Goal: Task Accomplishment & Management: Manage account settings

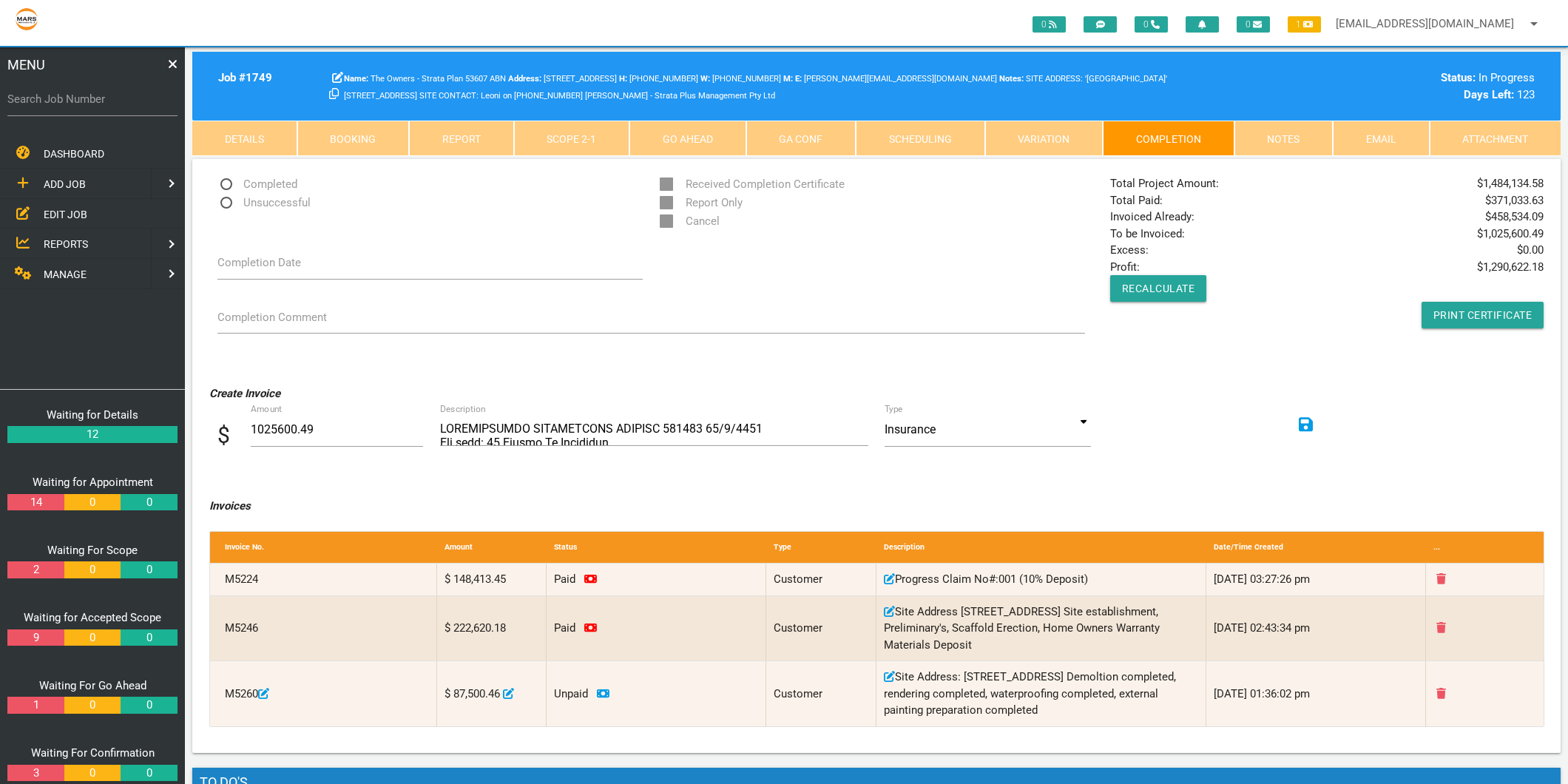
click at [82, 217] on span "EDIT JOB" at bounding box center [65, 214] width 43 height 12
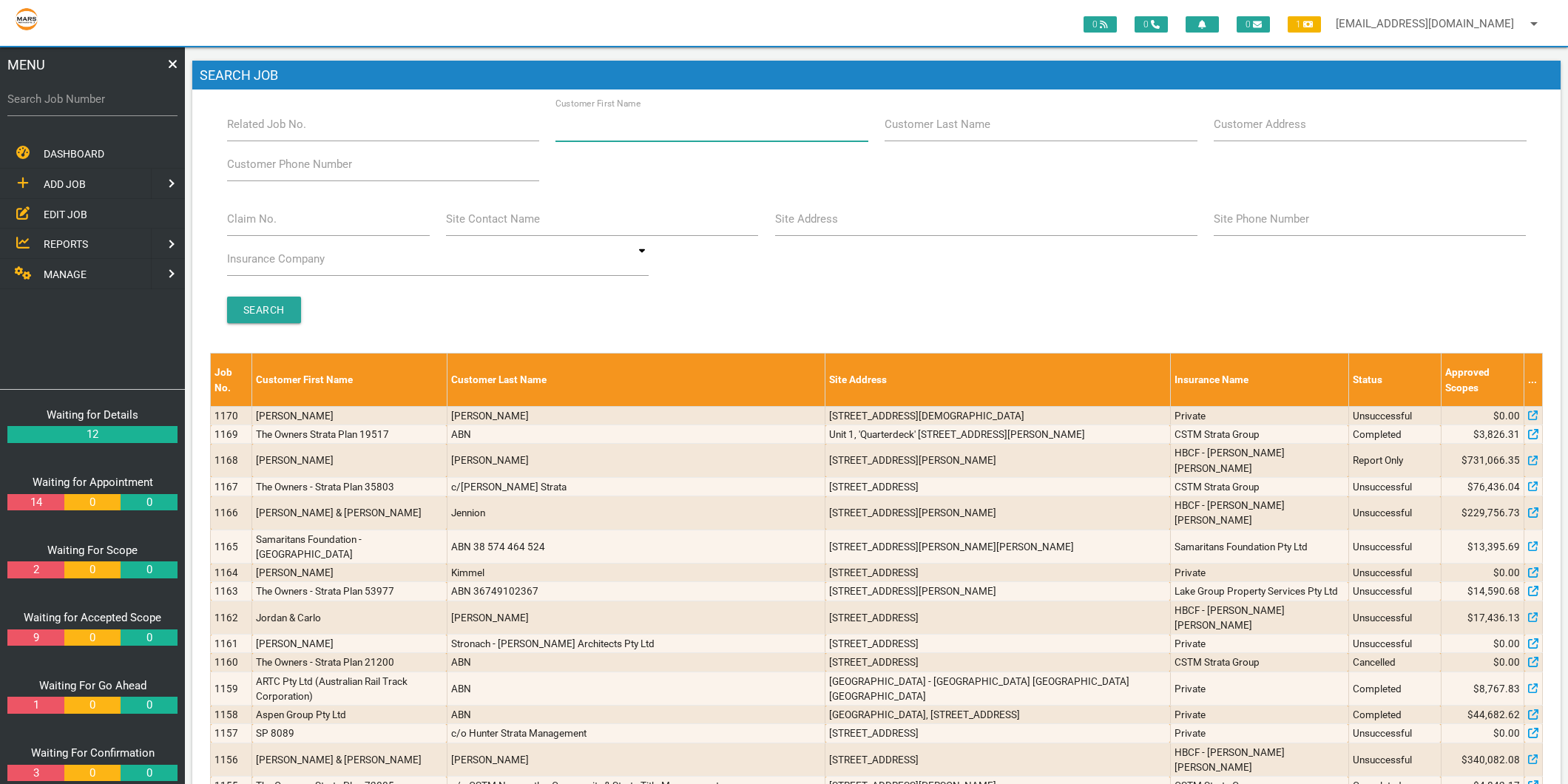
click at [743, 131] on input "Customer First Name" at bounding box center [712, 124] width 312 height 34
type input "catalyst"
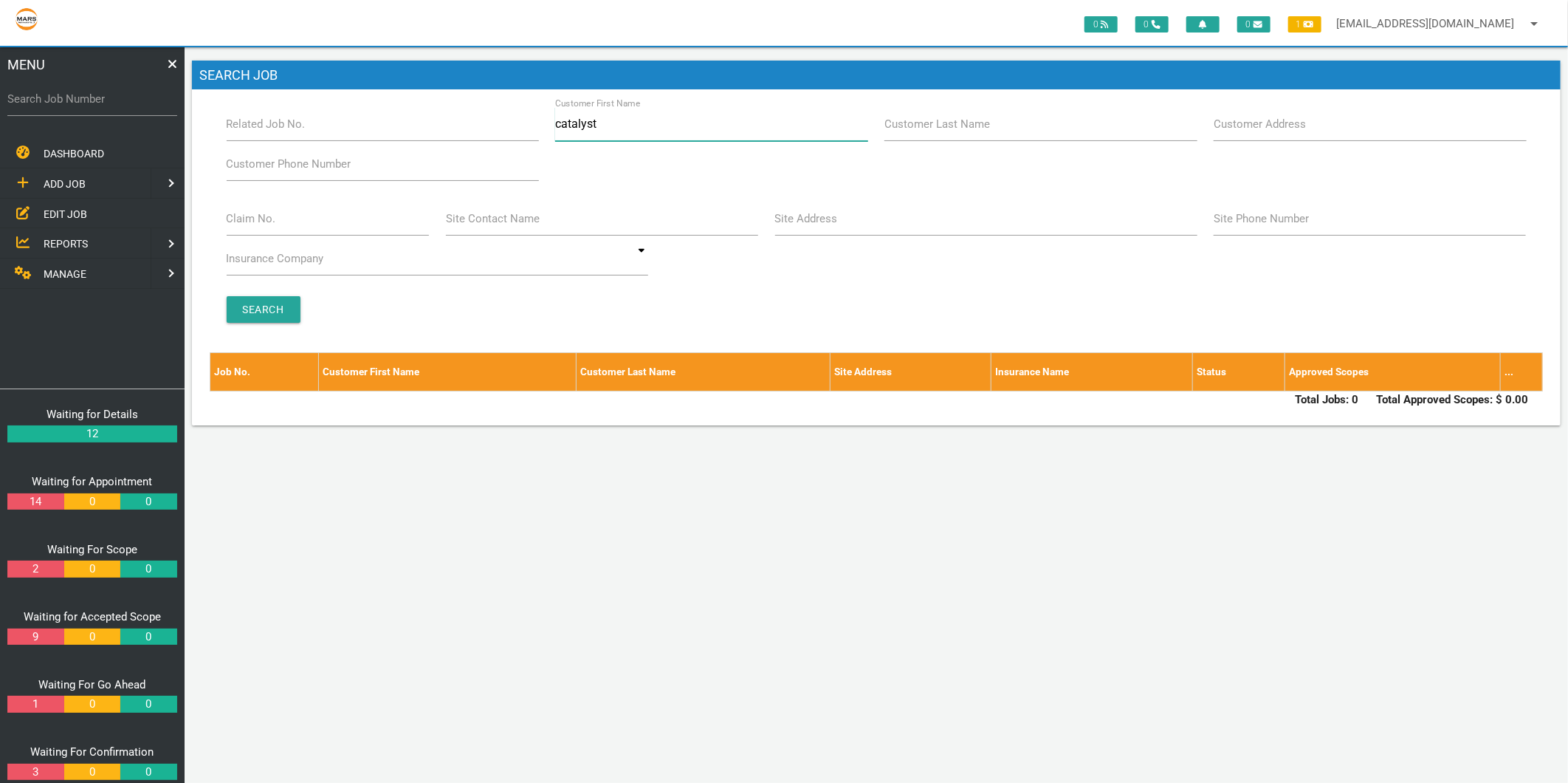
click at [594, 129] on input "catalyst" at bounding box center [711, 124] width 312 height 34
click at [928, 114] on div "Customer Last Name" at bounding box center [1041, 127] width 330 height 40
click at [928, 114] on input "Customer Last Name" at bounding box center [1040, 124] width 312 height 34
paste input "catalyst"
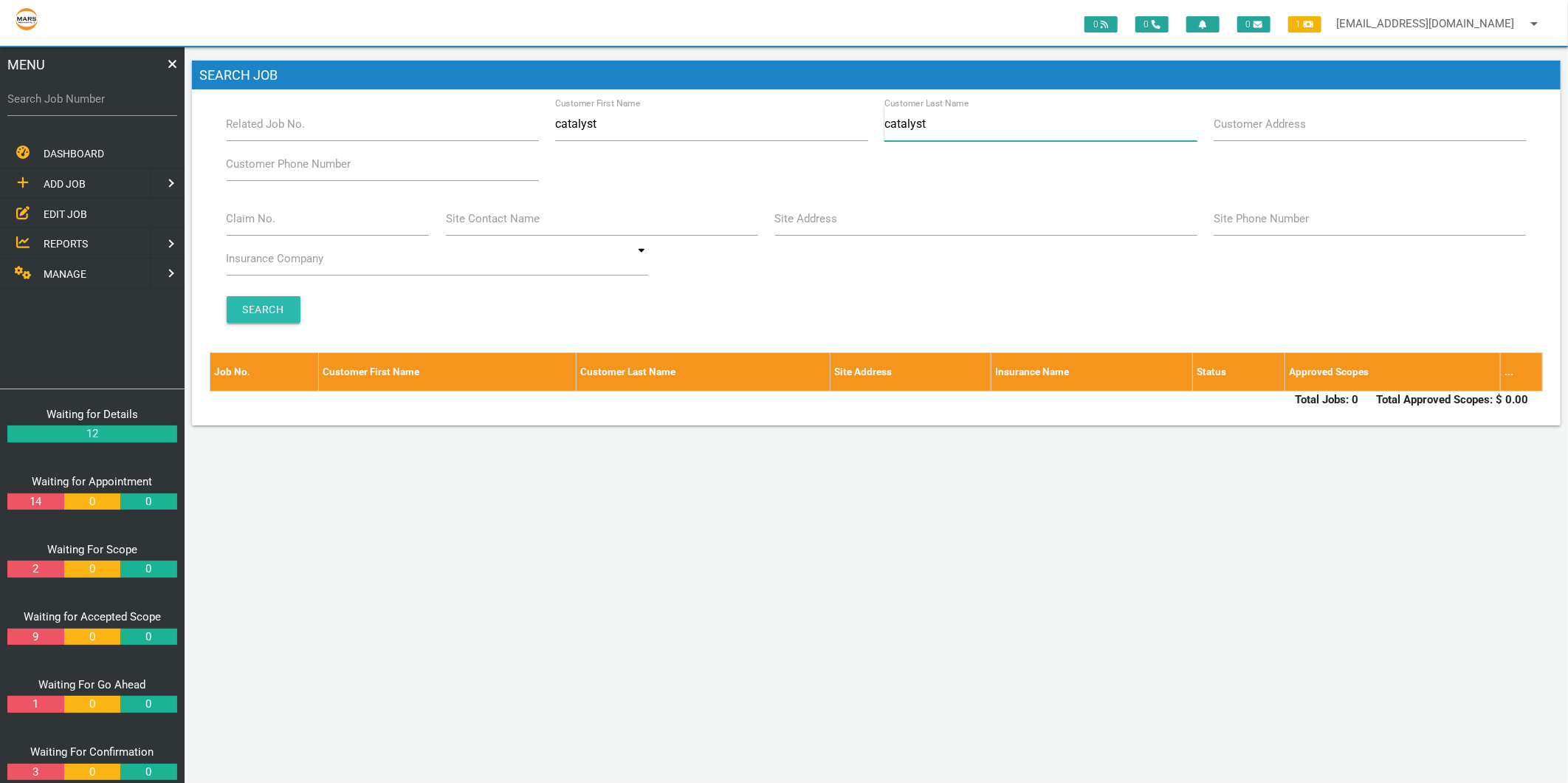
type input "catalyst"
click at [252, 315] on input "Search" at bounding box center [264, 309] width 74 height 27
click at [679, 116] on input "catalyst" at bounding box center [711, 124] width 312 height 34
click at [101, 94] on label "Search Job Number" at bounding box center [92, 99] width 170 height 17
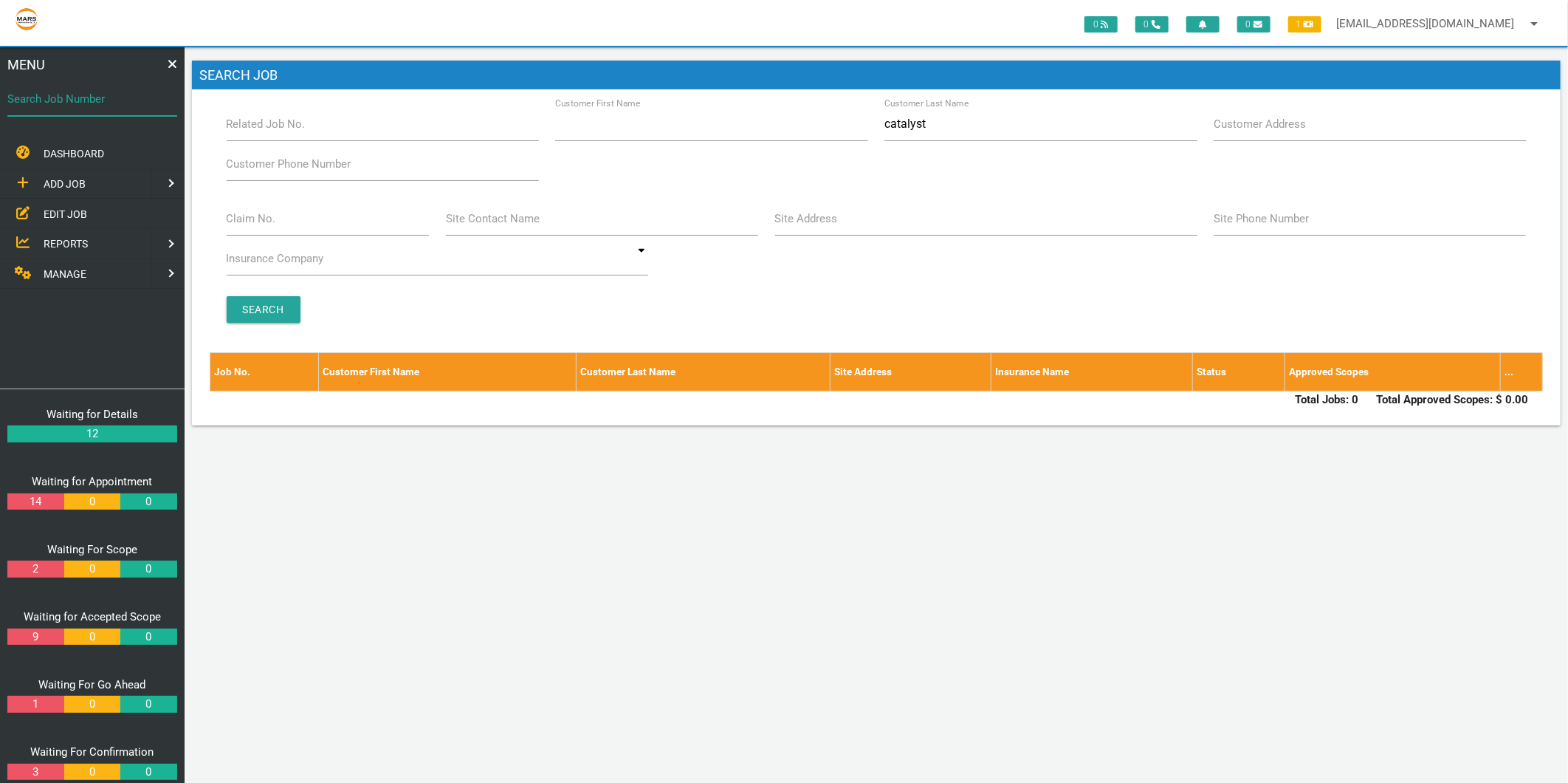
click at [101, 94] on input "Search Job Number" at bounding box center [92, 98] width 170 height 34
type input "1729"
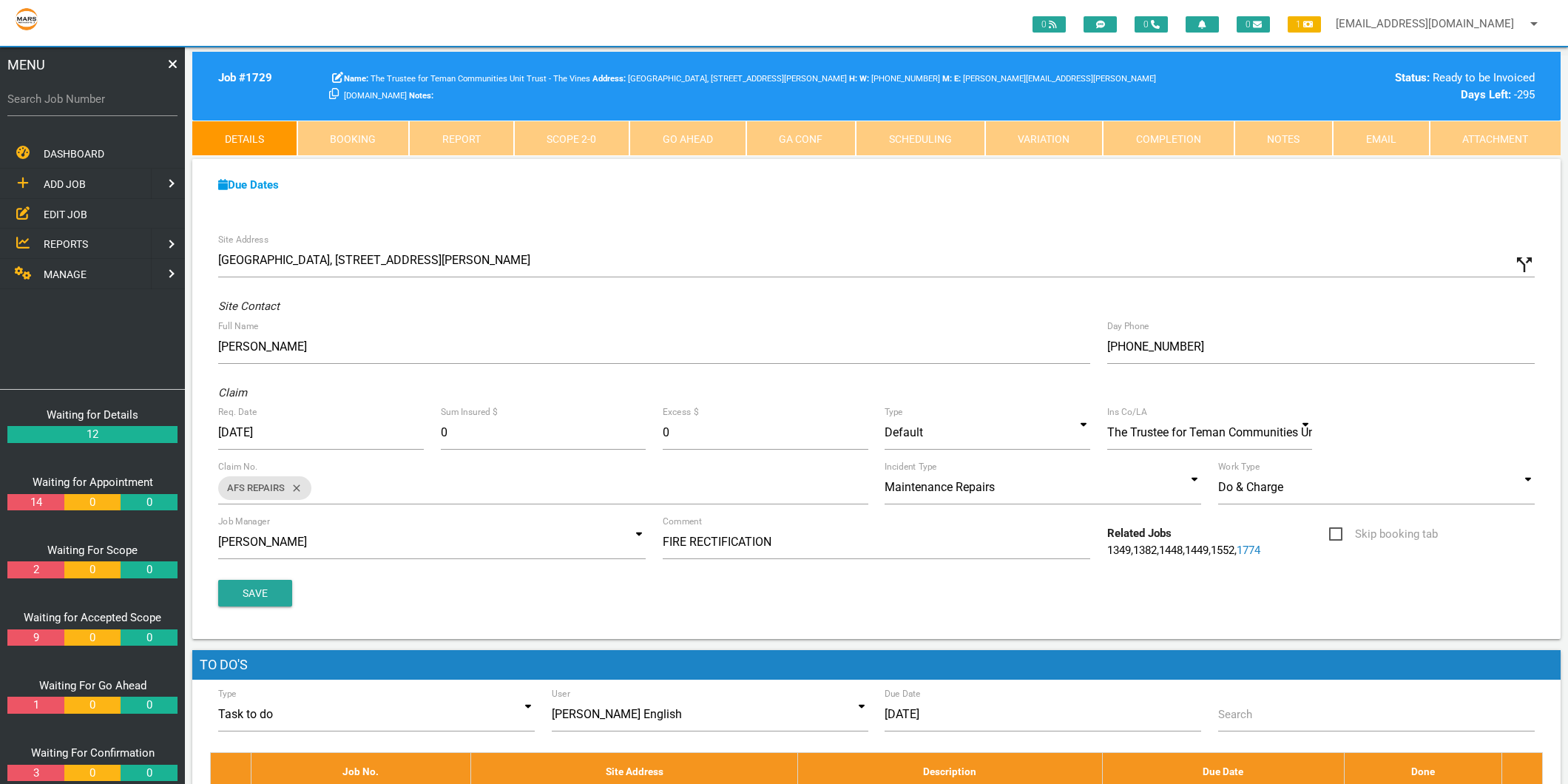
click at [1187, 144] on link "Completion" at bounding box center [1168, 138] width 132 height 35
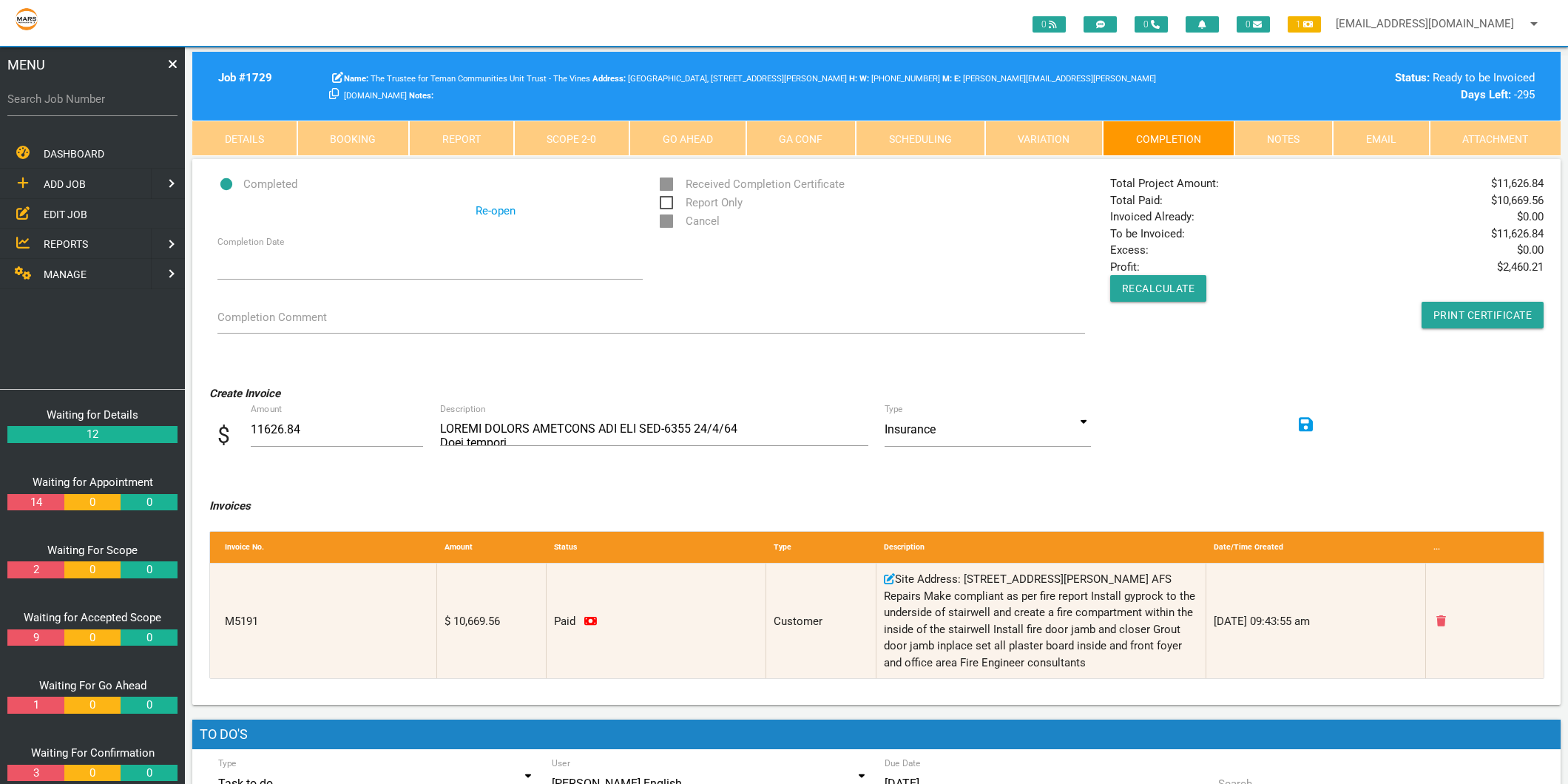
click at [514, 149] on link "Scope 2 - 0" at bounding box center [571, 138] width 116 height 35
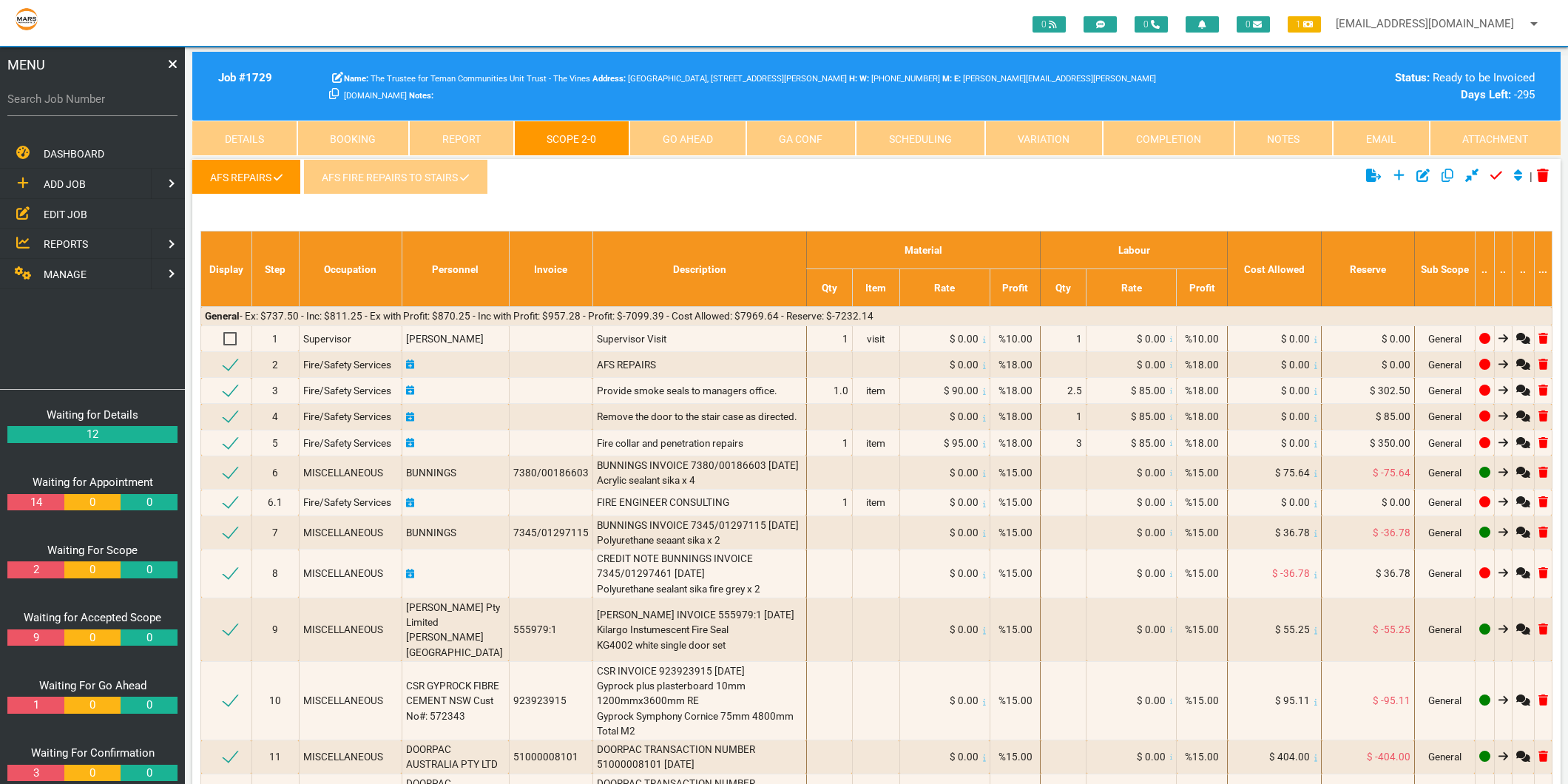
click at [388, 180] on link "AFS FIRE REPAIRS TO STAIRS" at bounding box center [396, 176] width 184 height 35
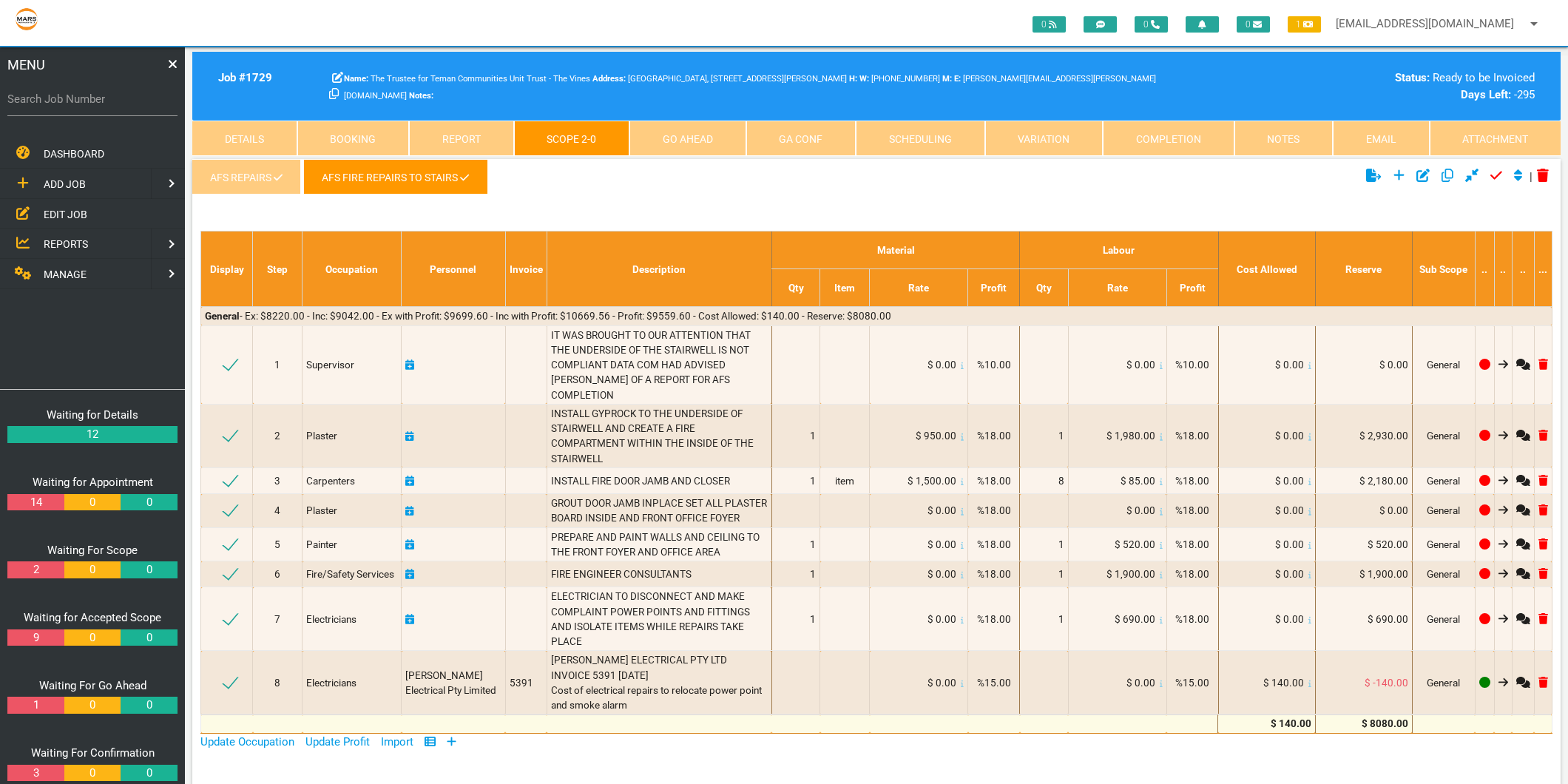
click at [259, 178] on link "AFS REPAIRS" at bounding box center [246, 176] width 108 height 35
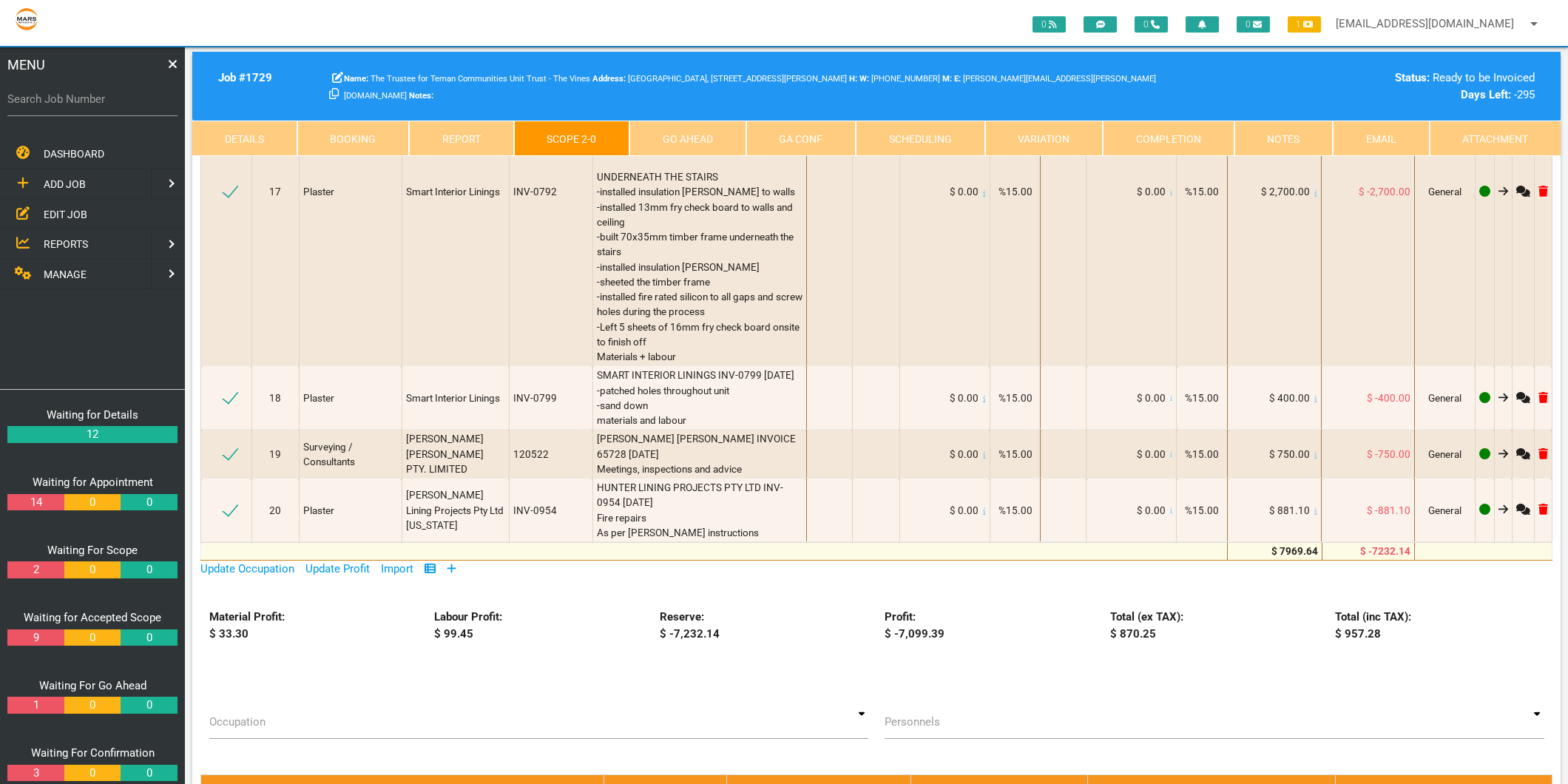
scroll to position [1479, 0]
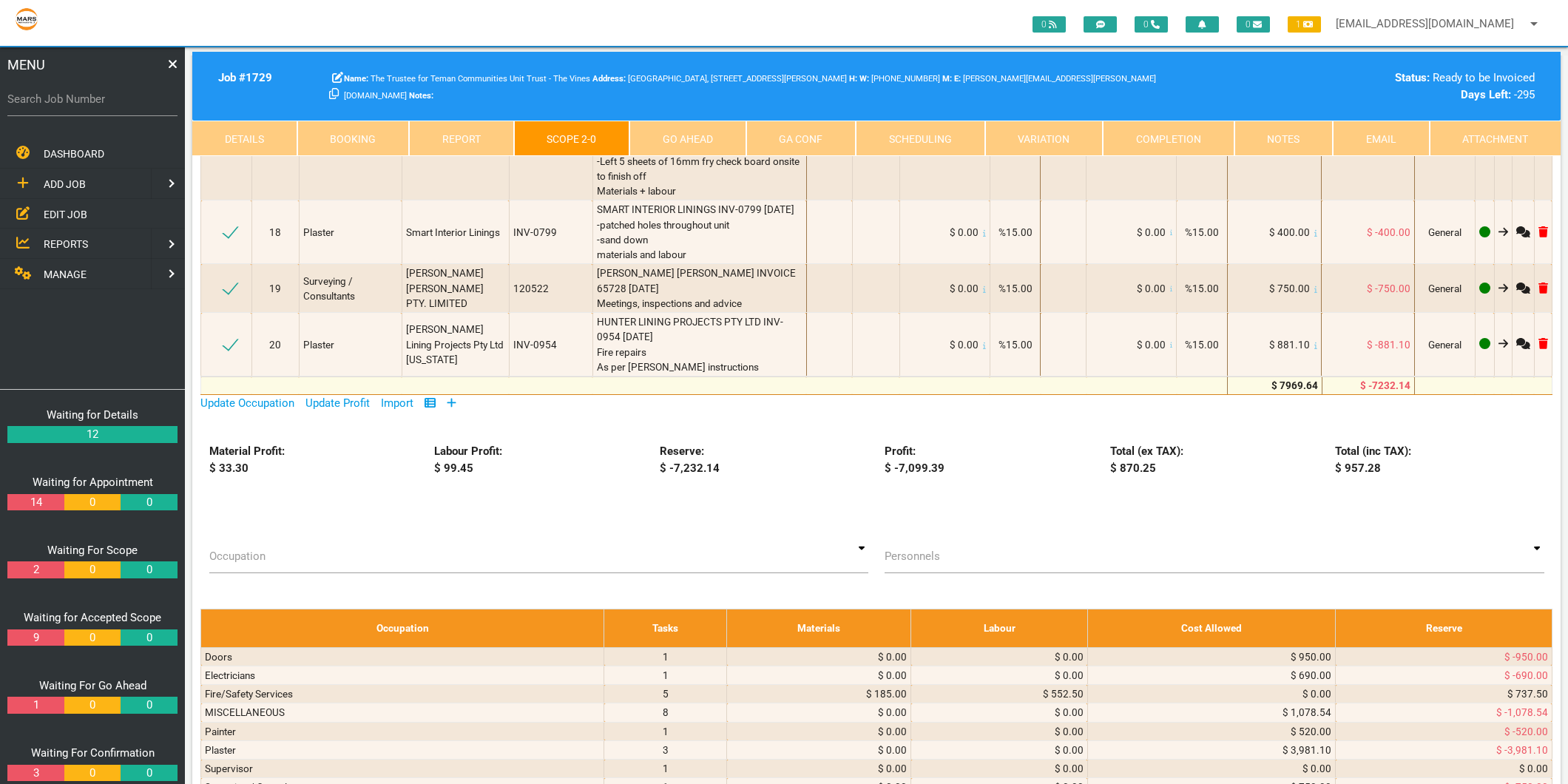
click at [452, 397] on icon at bounding box center [451, 403] width 9 height 11
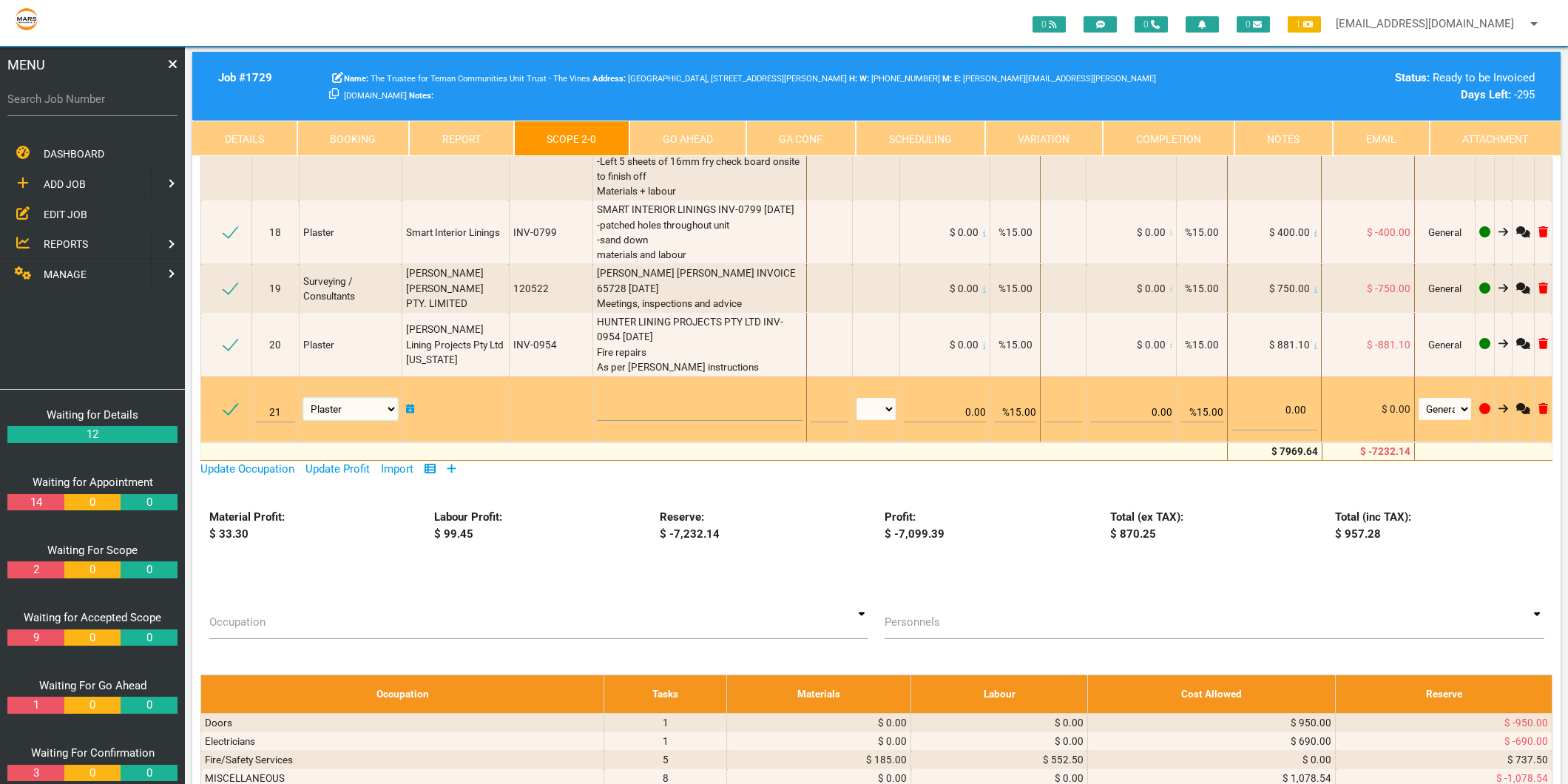
click at [345, 398] on select "Air Conditioning Asbestos Removal Awnings Blinds Bricklayers Building Inspectio…" at bounding box center [351, 409] width 95 height 22
click at [385, 398] on select "Air Conditioning Asbestos Removal Awnings Blinds Bricklayers Building Inspectio…" at bounding box center [351, 409] width 95 height 22
select select "MISCELLANEOUS"
click at [304, 398] on select "Air Conditioning Asbestos Removal Awnings Blinds Bricklayers Building Inspectio…" at bounding box center [351, 409] width 95 height 22
click at [643, 388] on textarea at bounding box center [699, 404] width 206 height 33
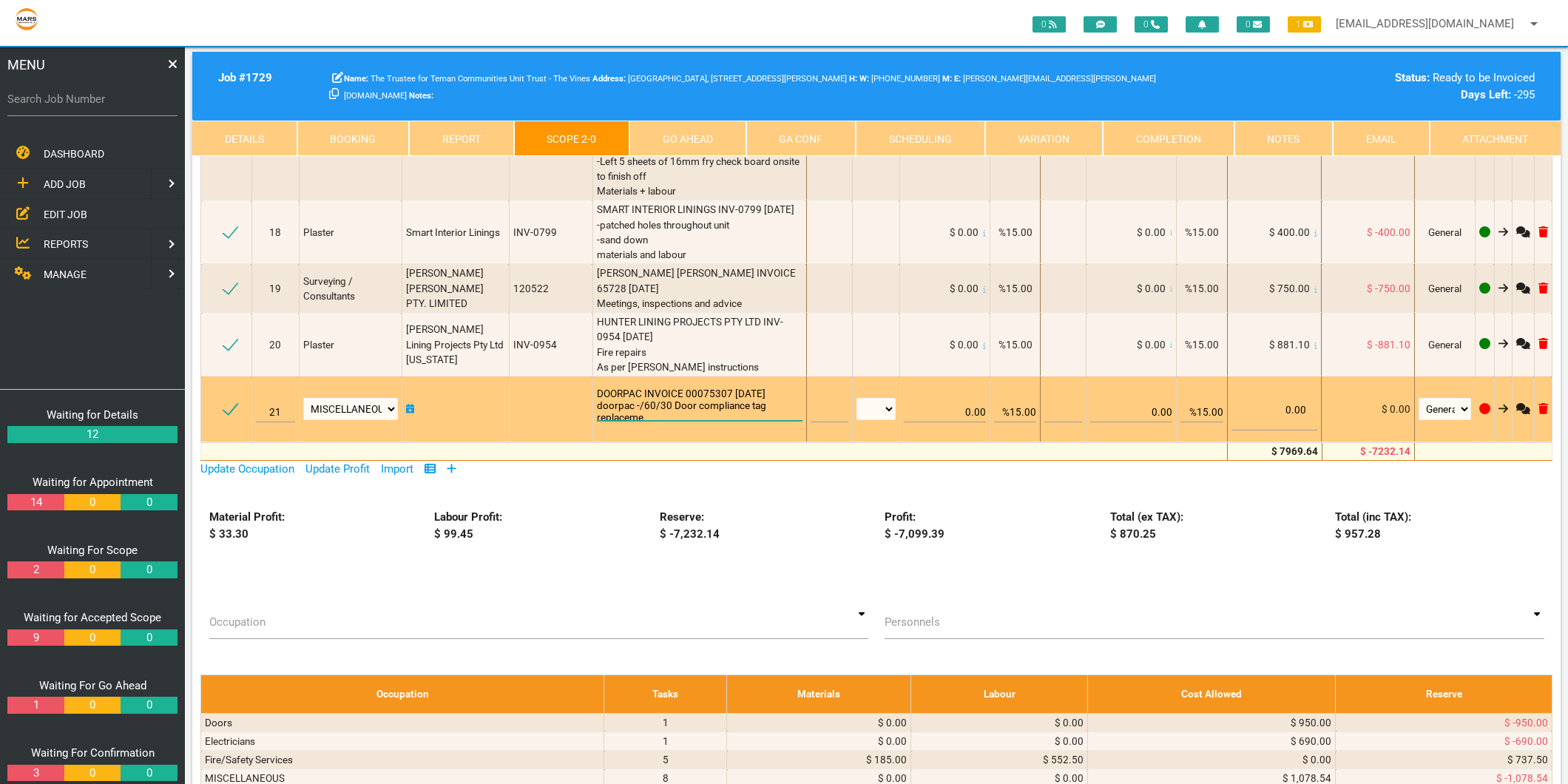
scroll to position [1, 0]
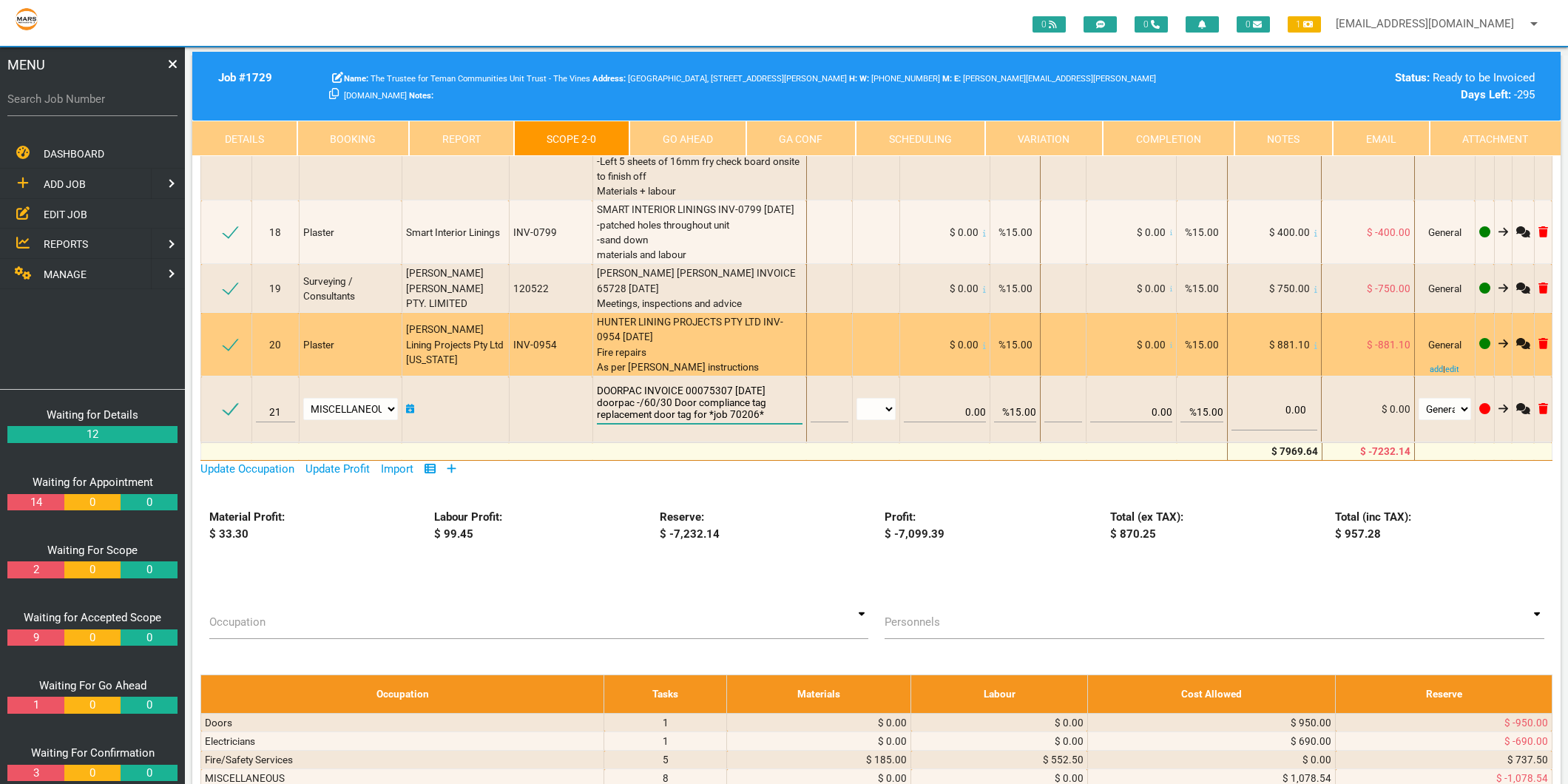
type textarea "DOORPAC INVOICE 00075307 [DATE] doorpac -/60/30 Door compliance tag replacement…"
click at [700, 343] on div "HUNTER LINING PROJECTS PTY LTD INV-0954 [DATE] Fire repairs As per [PERSON_NAME…" at bounding box center [699, 344] width 206 height 60
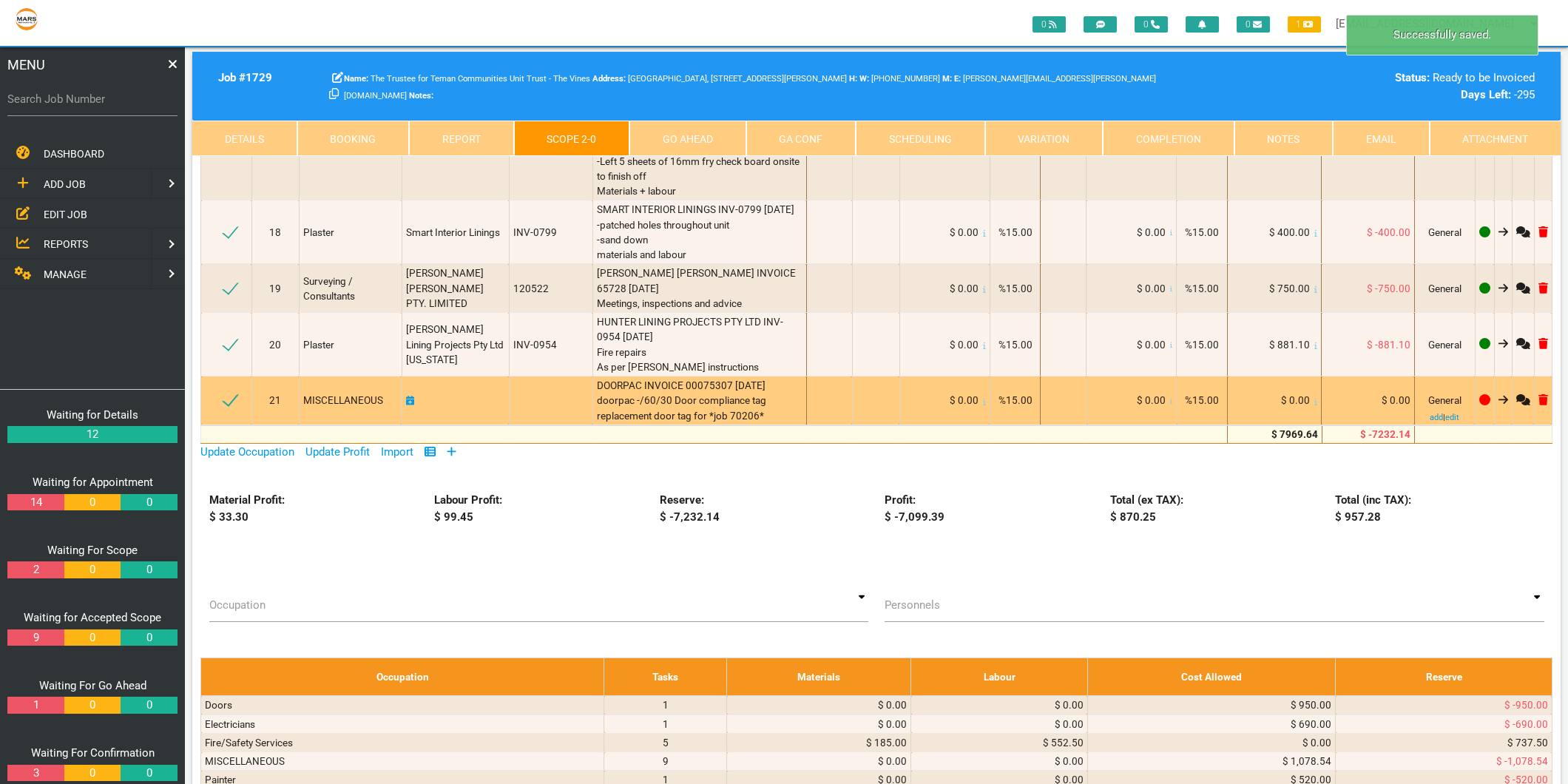
click at [1314, 398] on icon at bounding box center [1316, 401] width 3 height 6
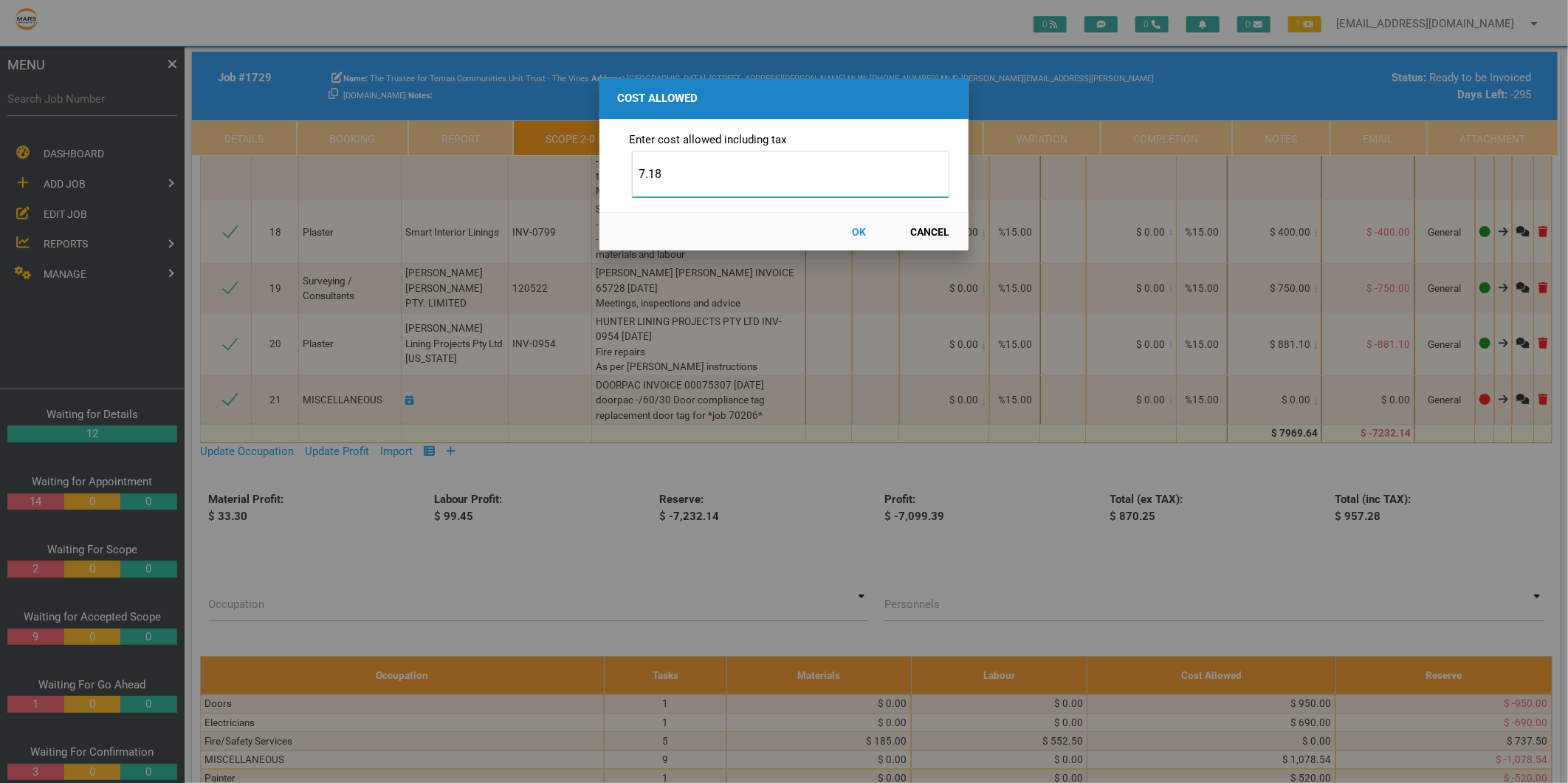
type input "7.18"
click at [859, 230] on button "OK" at bounding box center [859, 231] width 65 height 26
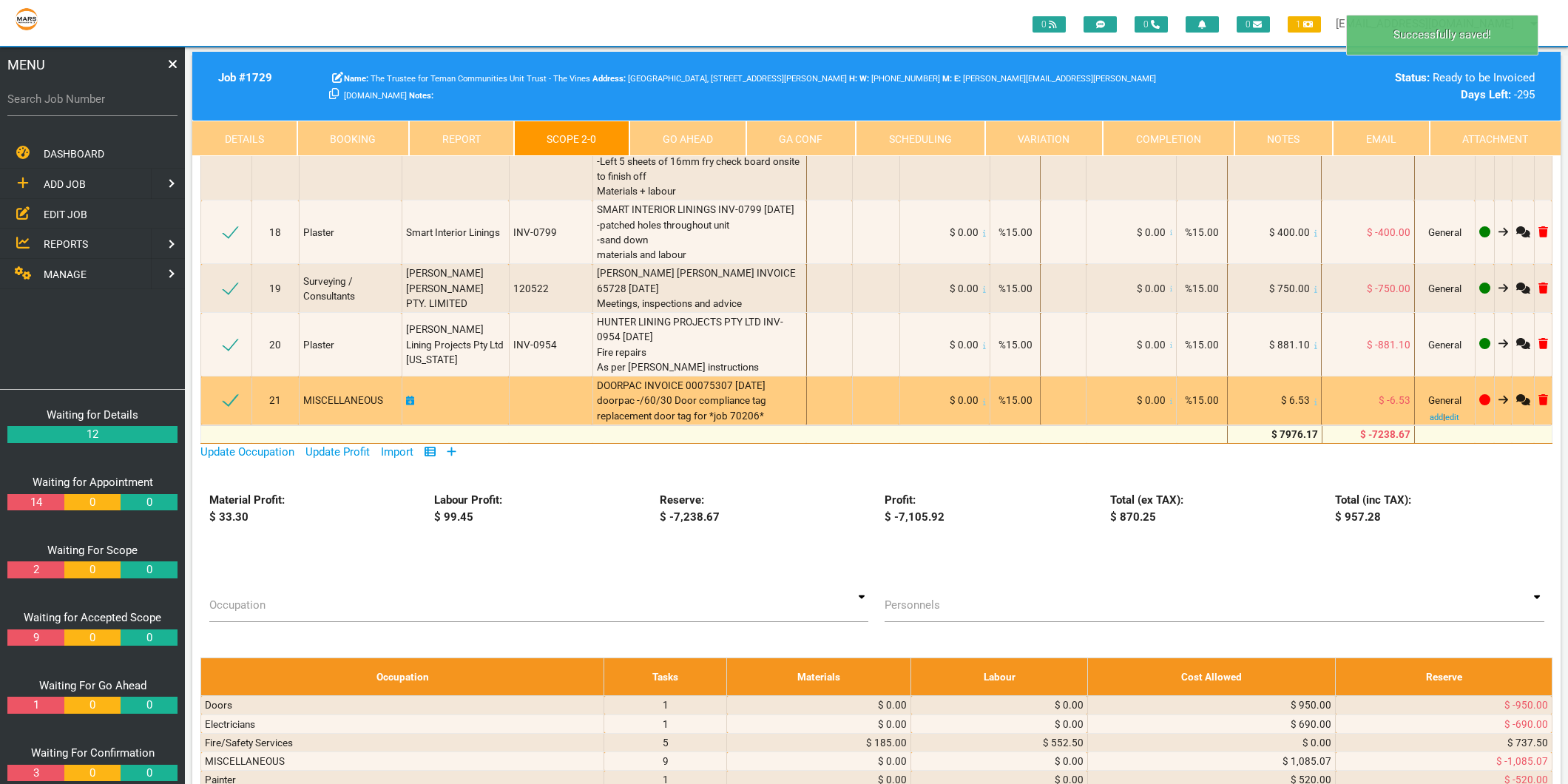
click at [411, 396] on icon at bounding box center [410, 400] width 9 height 10
select select "7"
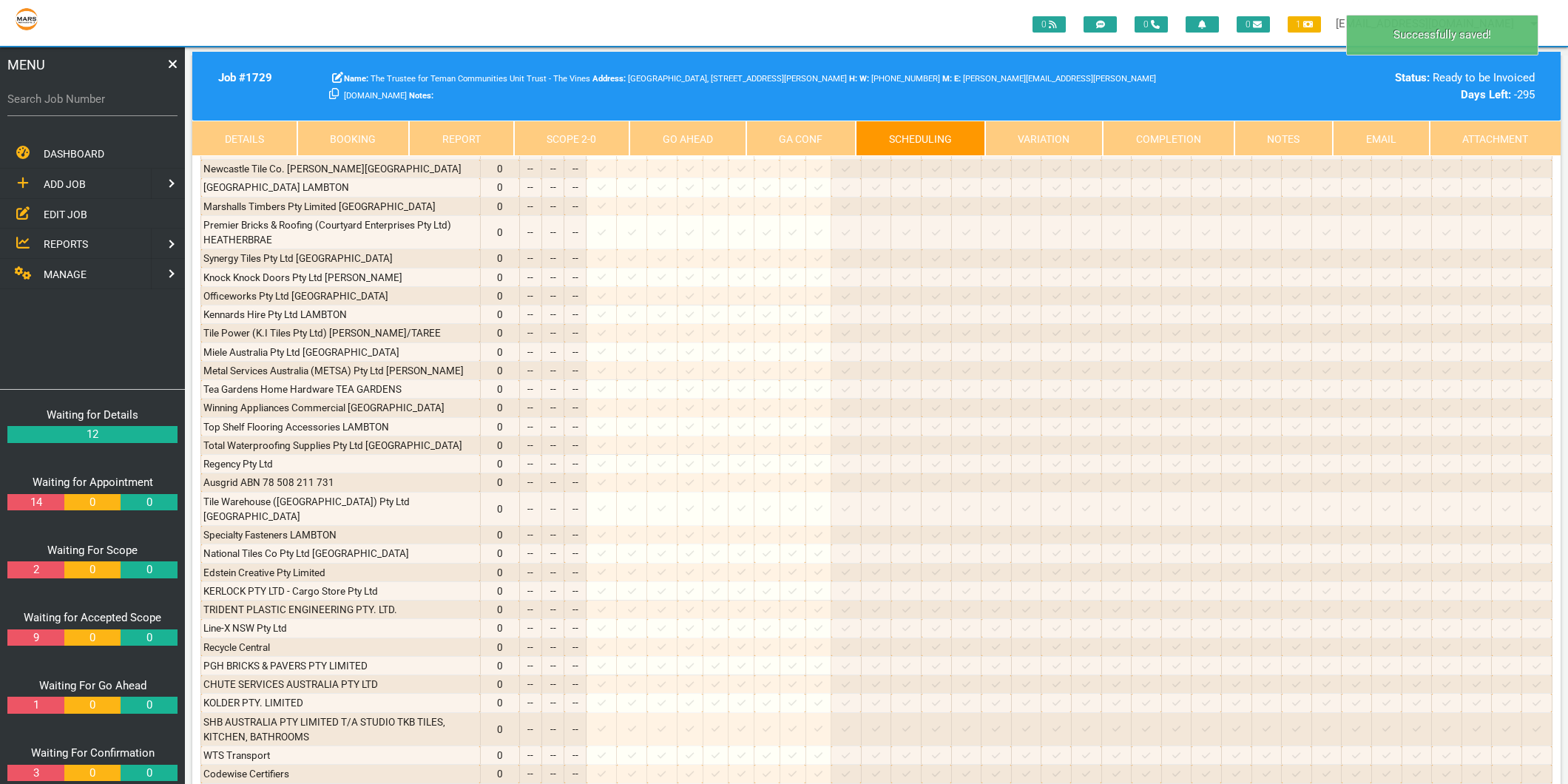
scroll to position [0, 0]
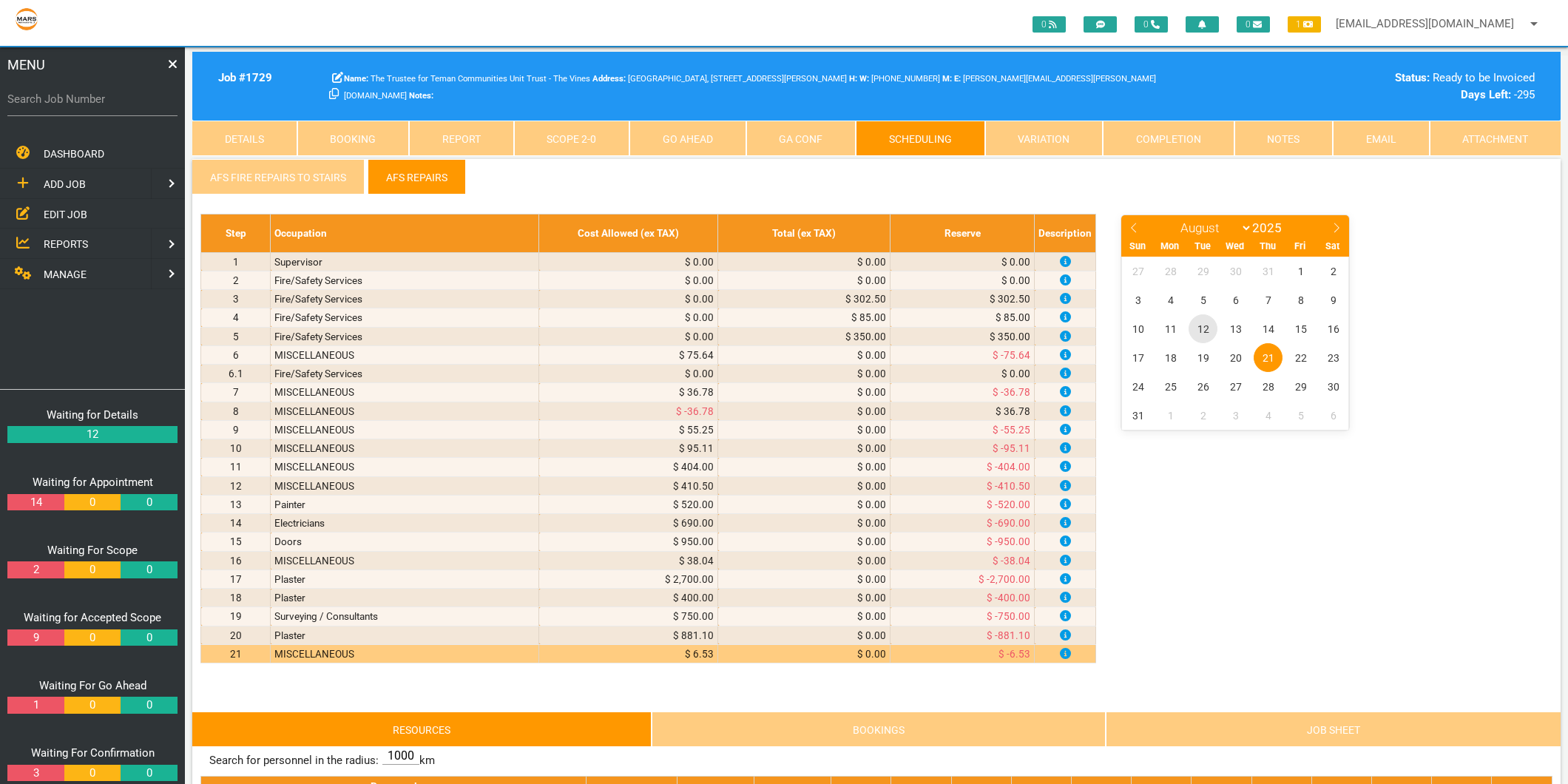
click at [1202, 322] on span "12" at bounding box center [1202, 329] width 29 height 29
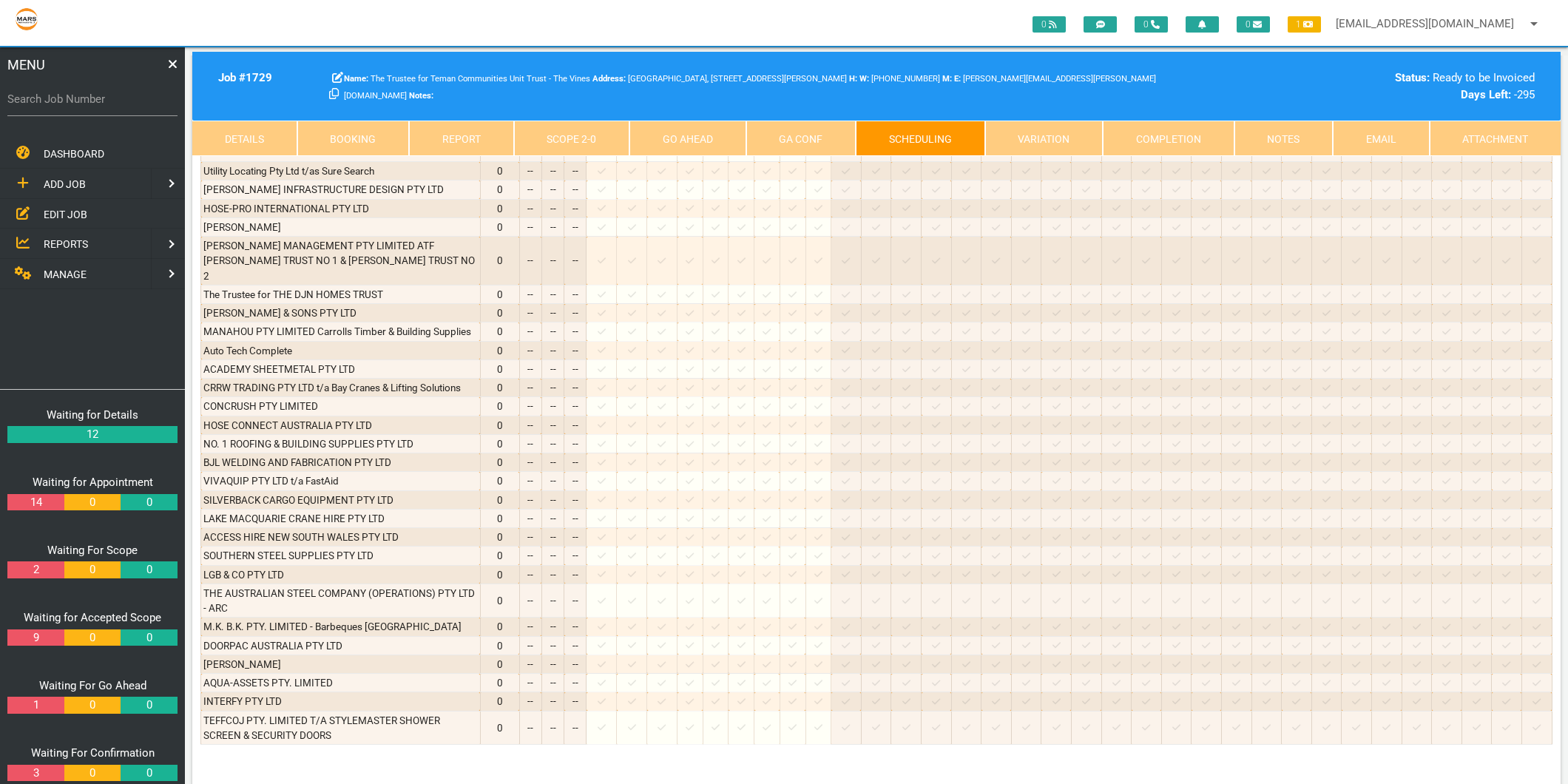
scroll to position [2786, 0]
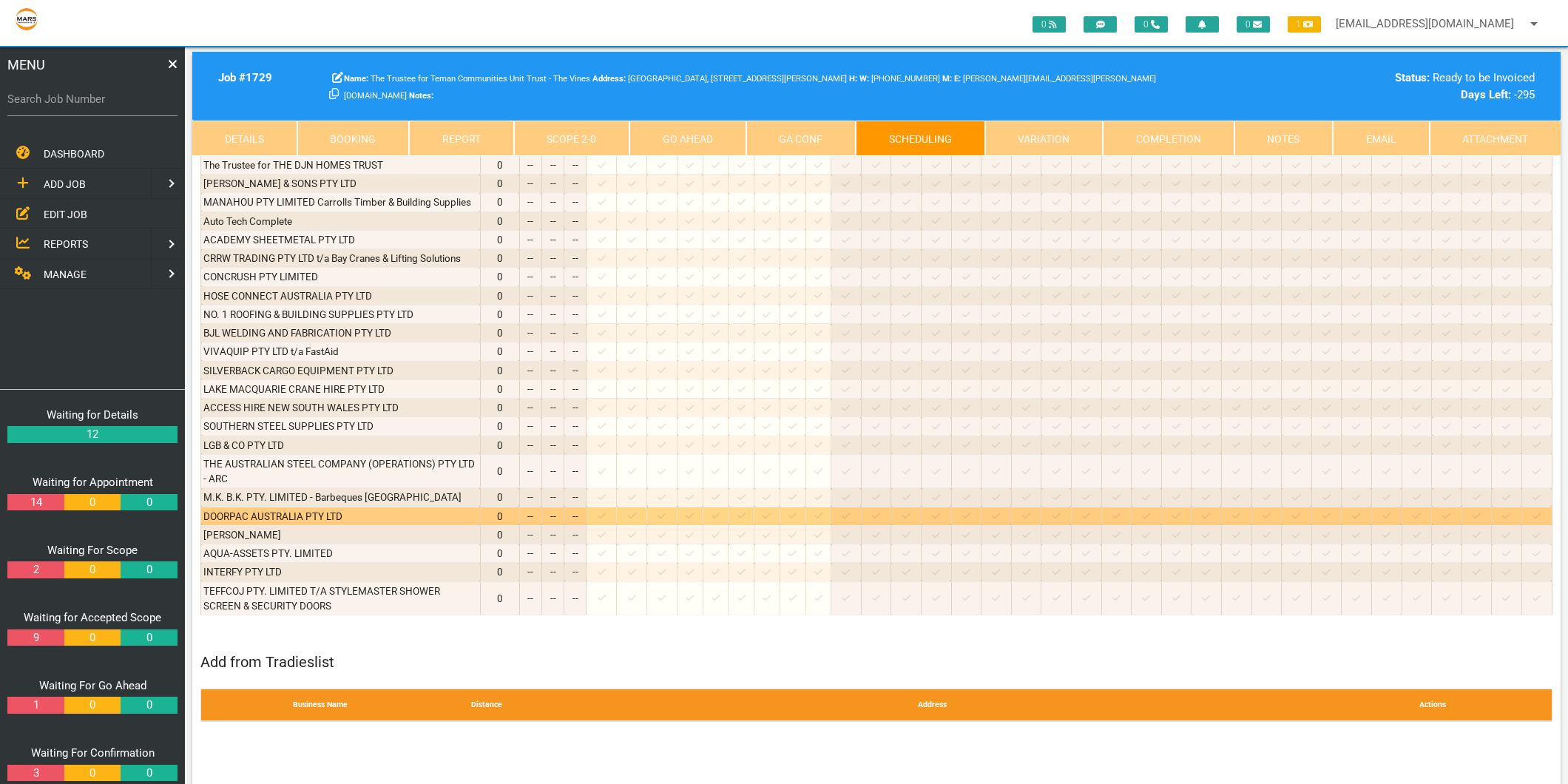
click at [636, 513] on icon at bounding box center [632, 516] width 8 height 6
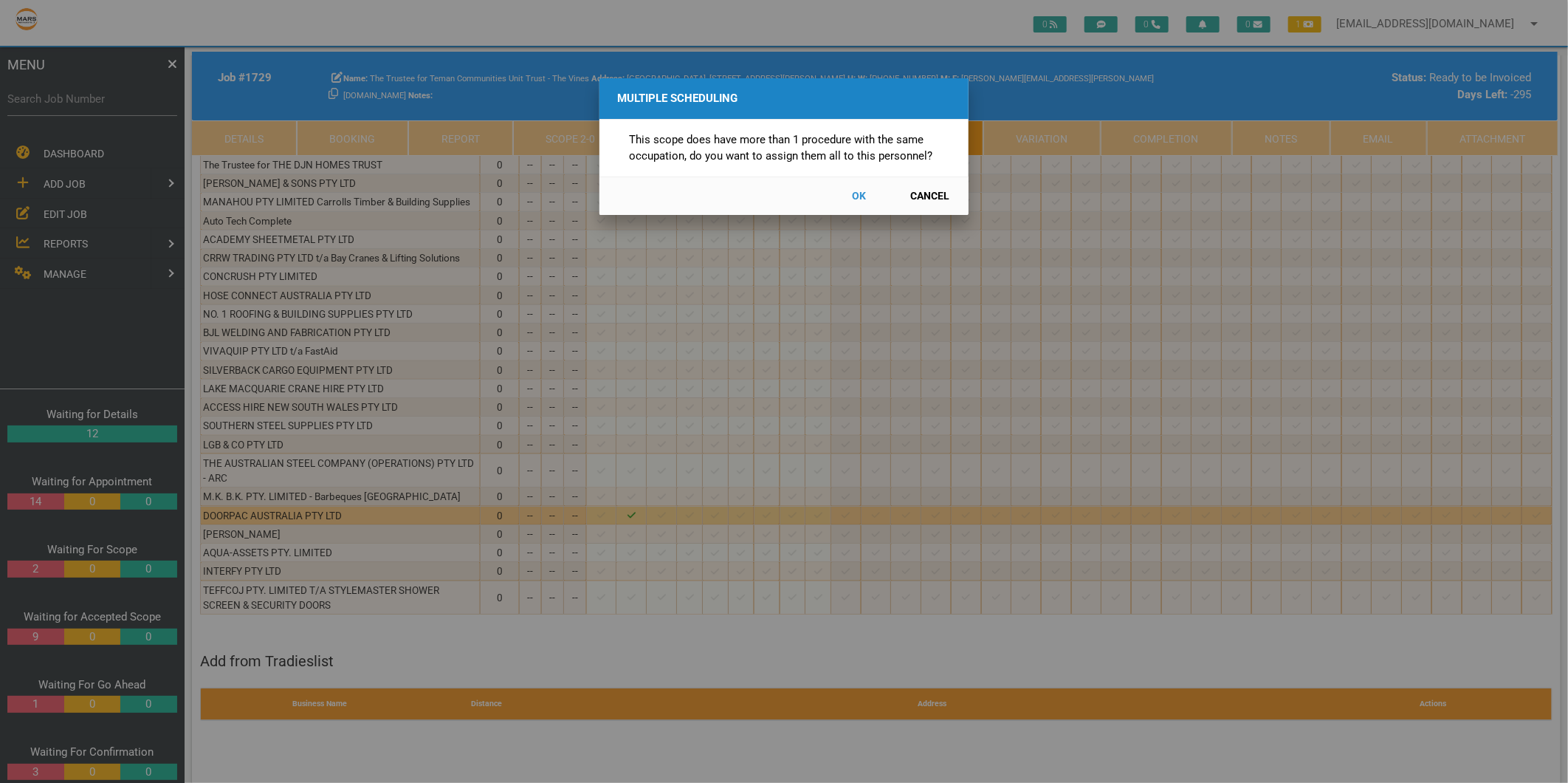
click at [942, 194] on button "Cancel" at bounding box center [930, 196] width 65 height 26
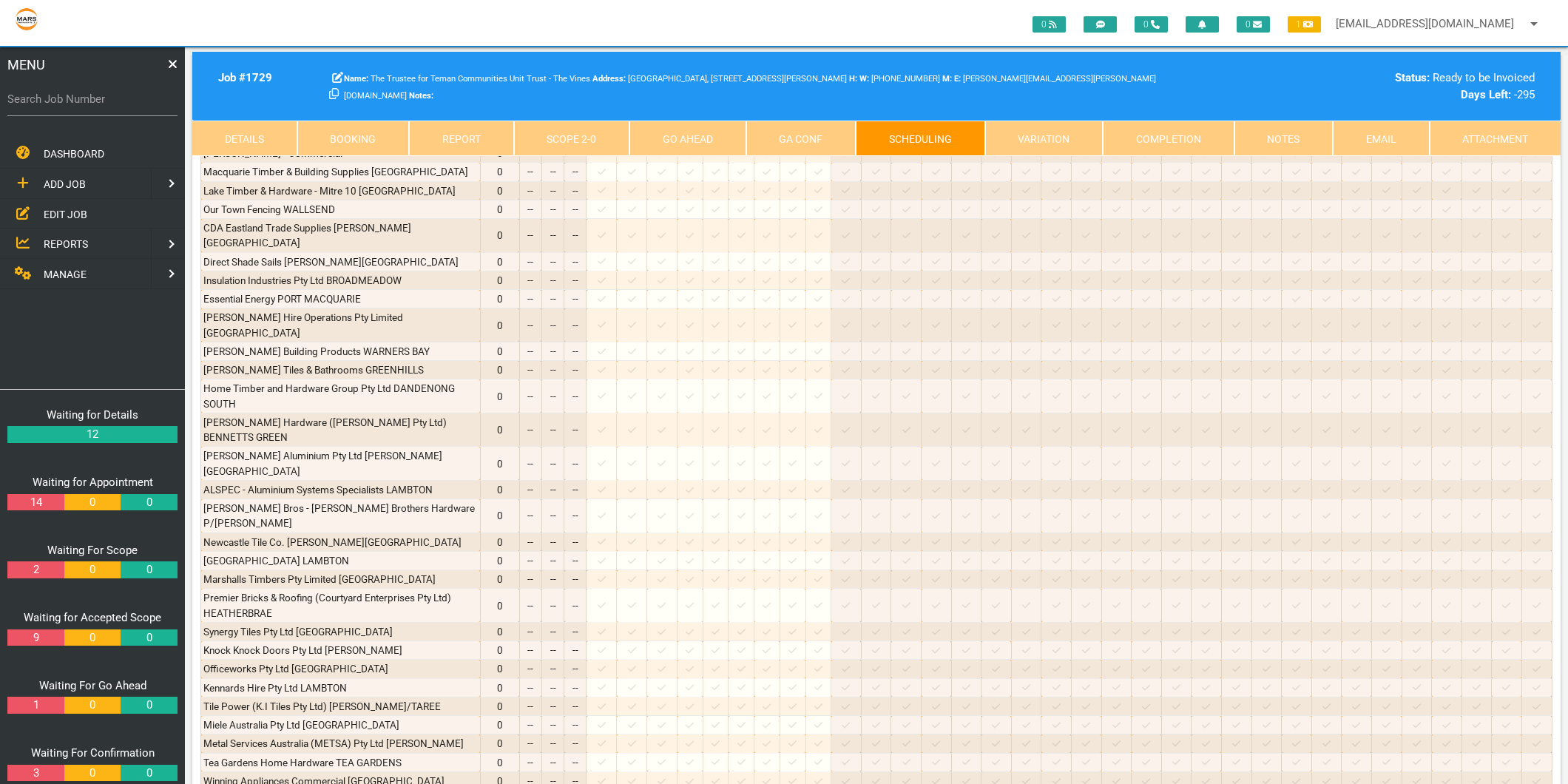
scroll to position [0, 0]
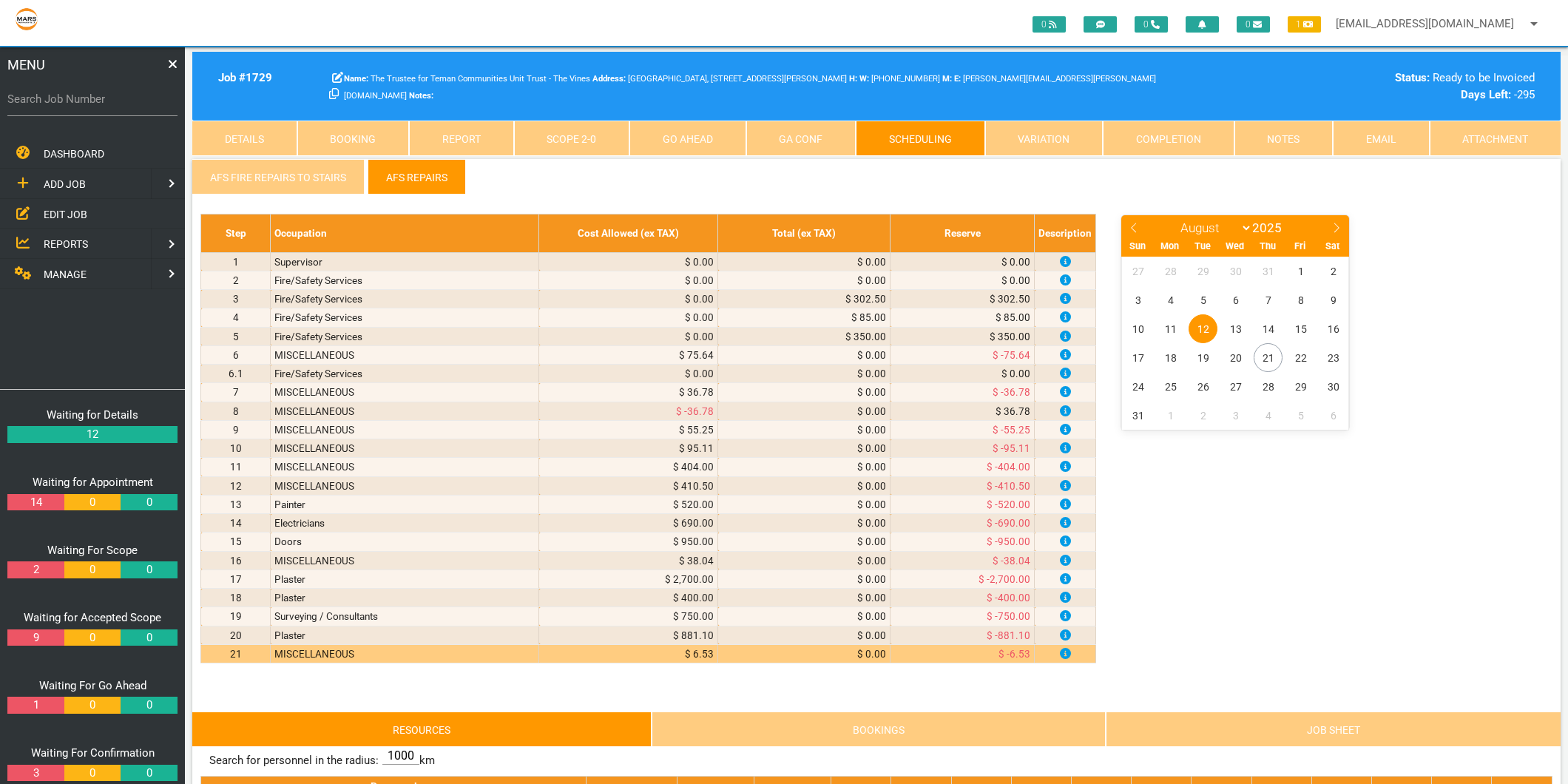
click at [563, 134] on link "Scope 2 - 0" at bounding box center [571, 138] width 116 height 35
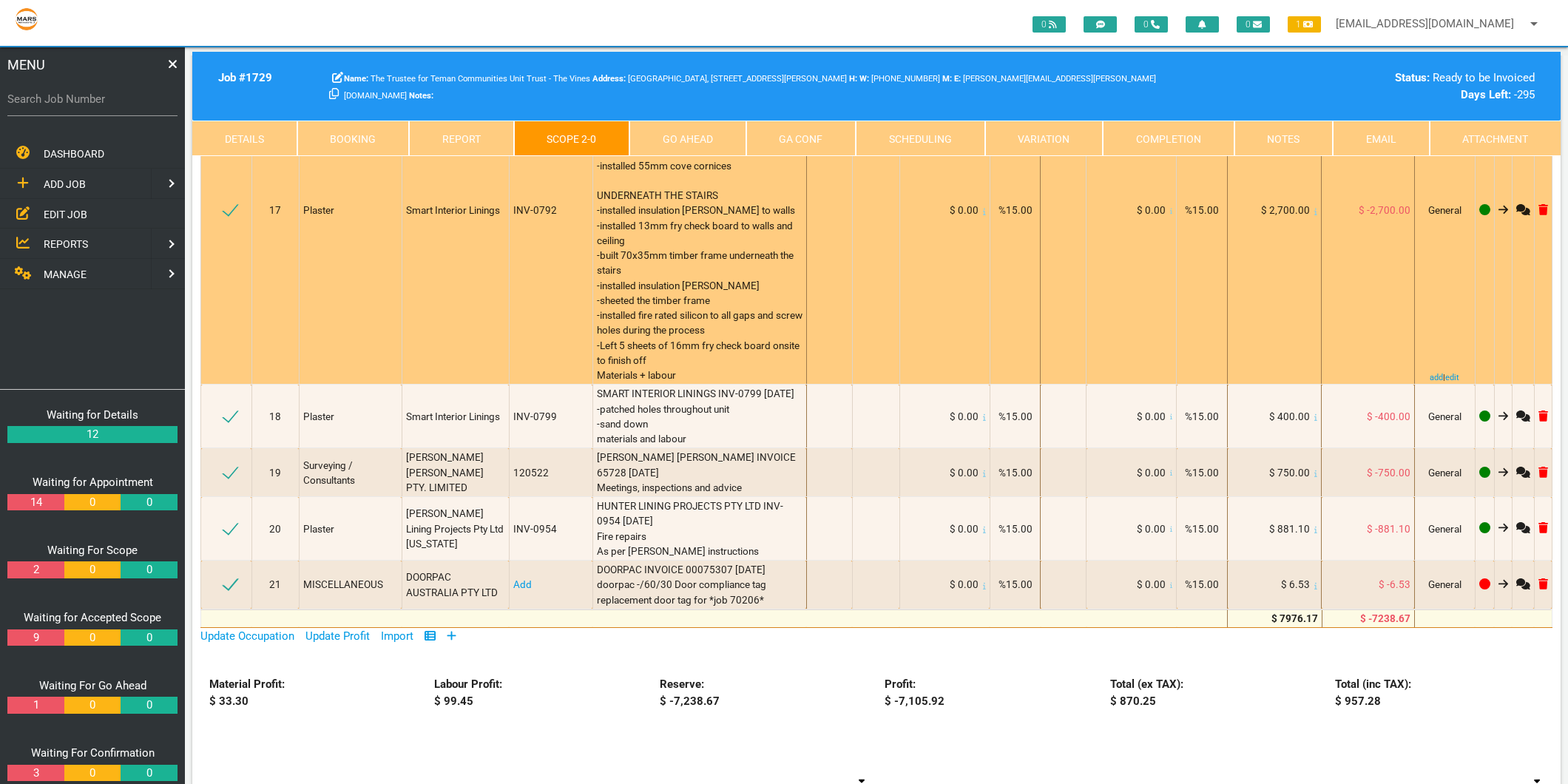
scroll to position [1479, 0]
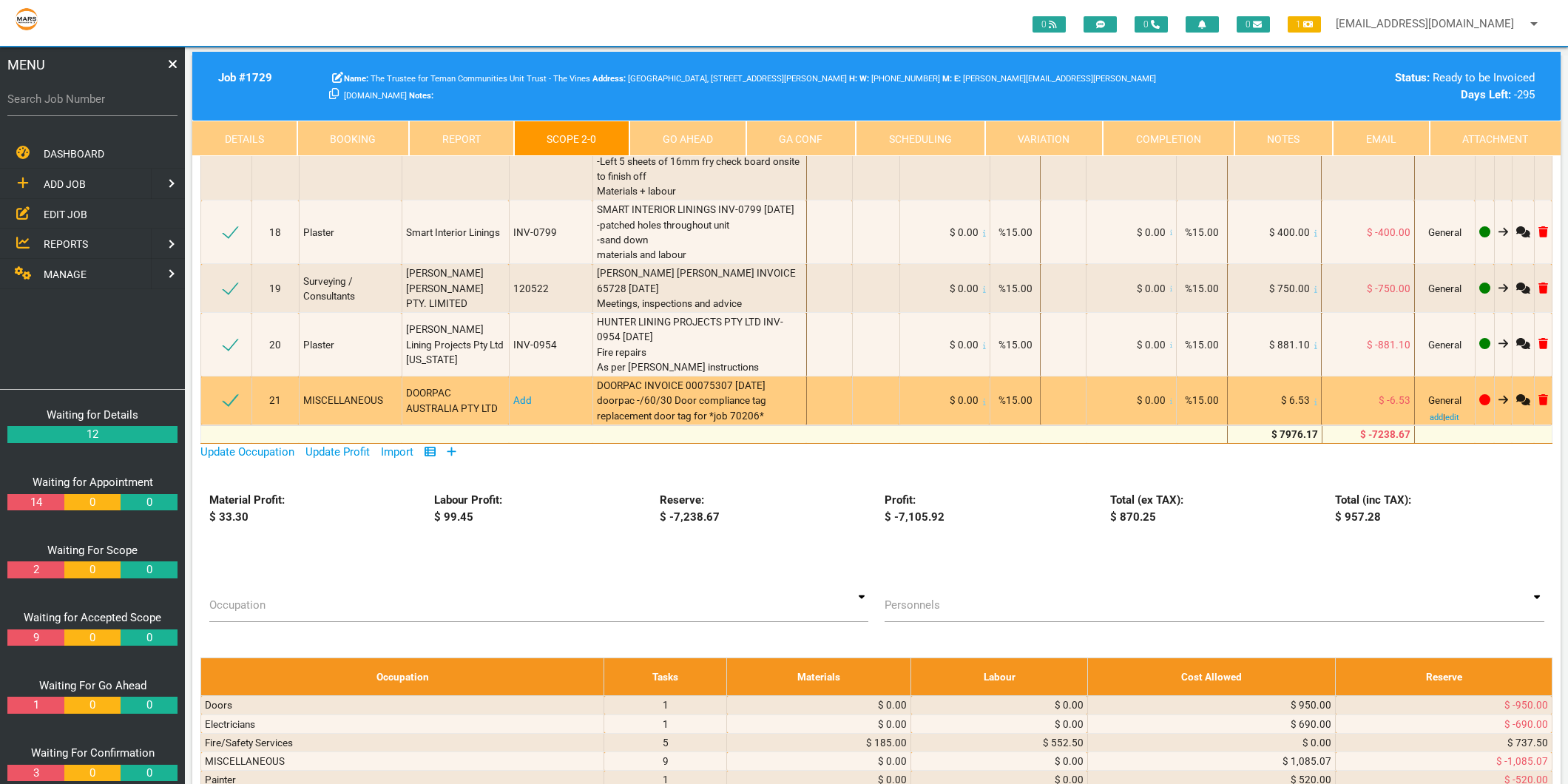
click at [513, 394] on link "Add" at bounding box center [522, 399] width 18 height 12
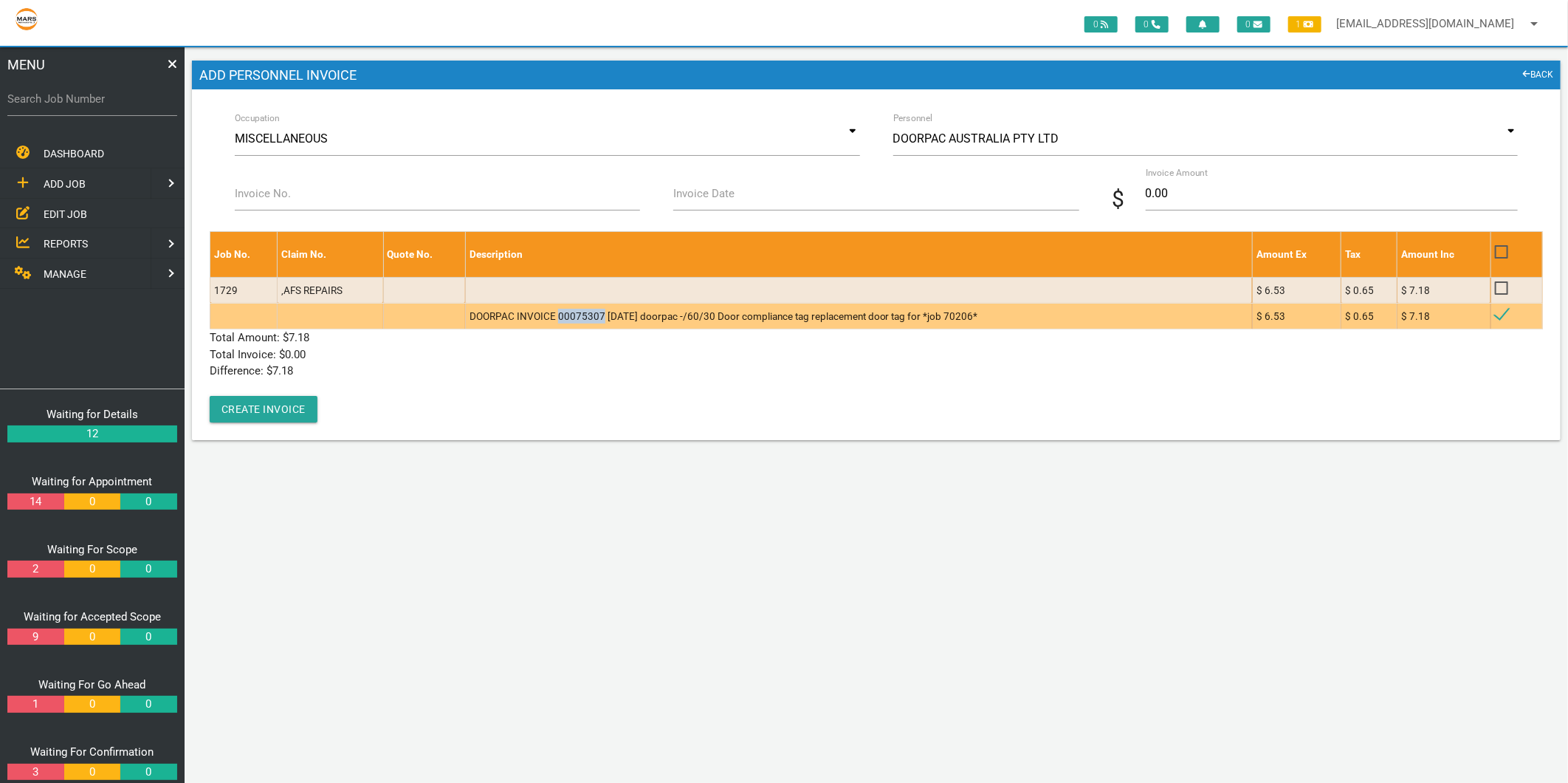
drag, startPoint x: 555, startPoint y: 315, endPoint x: 594, endPoint y: 316, distance: 39.0
click at [594, 316] on td "DOORPAC INVOICE 00075307 [DATE] doorpac -/60/30 Door compliance tag replacement…" at bounding box center [858, 316] width 787 height 26
copy td "00075307"
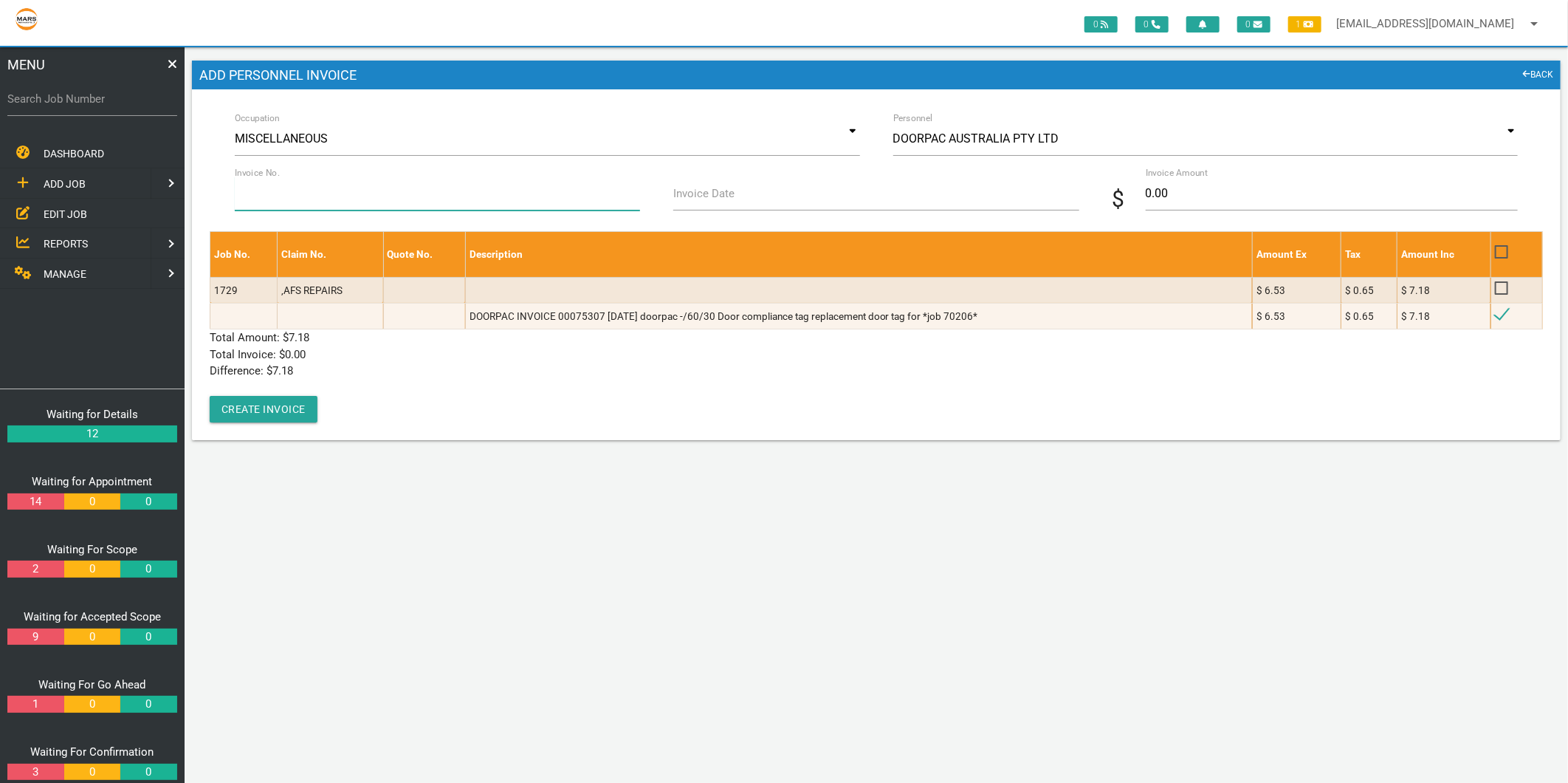
click at [266, 203] on input "Invoice No." at bounding box center [437, 193] width 405 height 34
paste input "00075307"
type input "00075307"
click at [781, 196] on input "Invoice Date" at bounding box center [876, 193] width 405 height 34
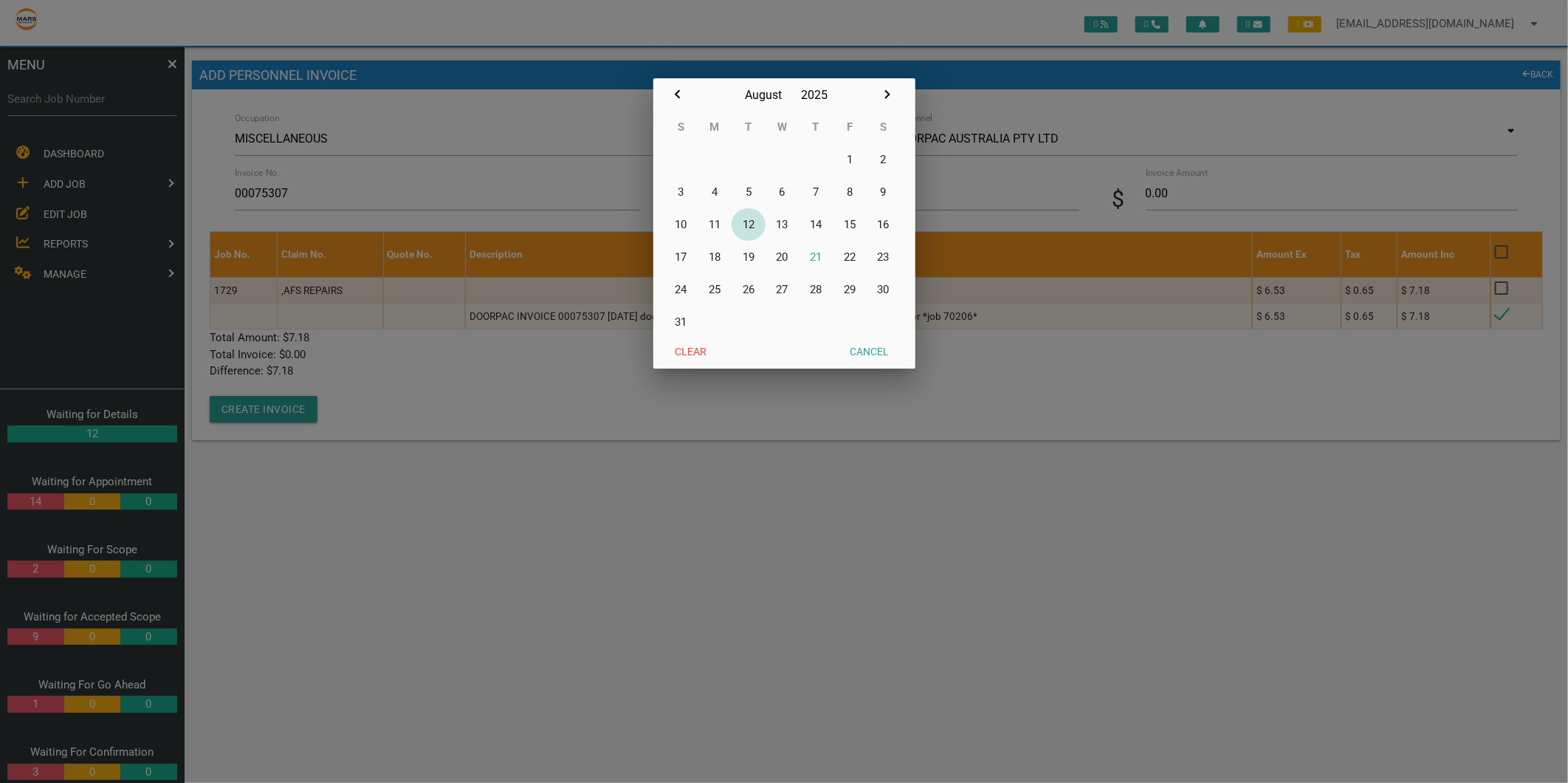
click at [747, 223] on button "12" at bounding box center [748, 224] width 34 height 32
type input "[DATE]"
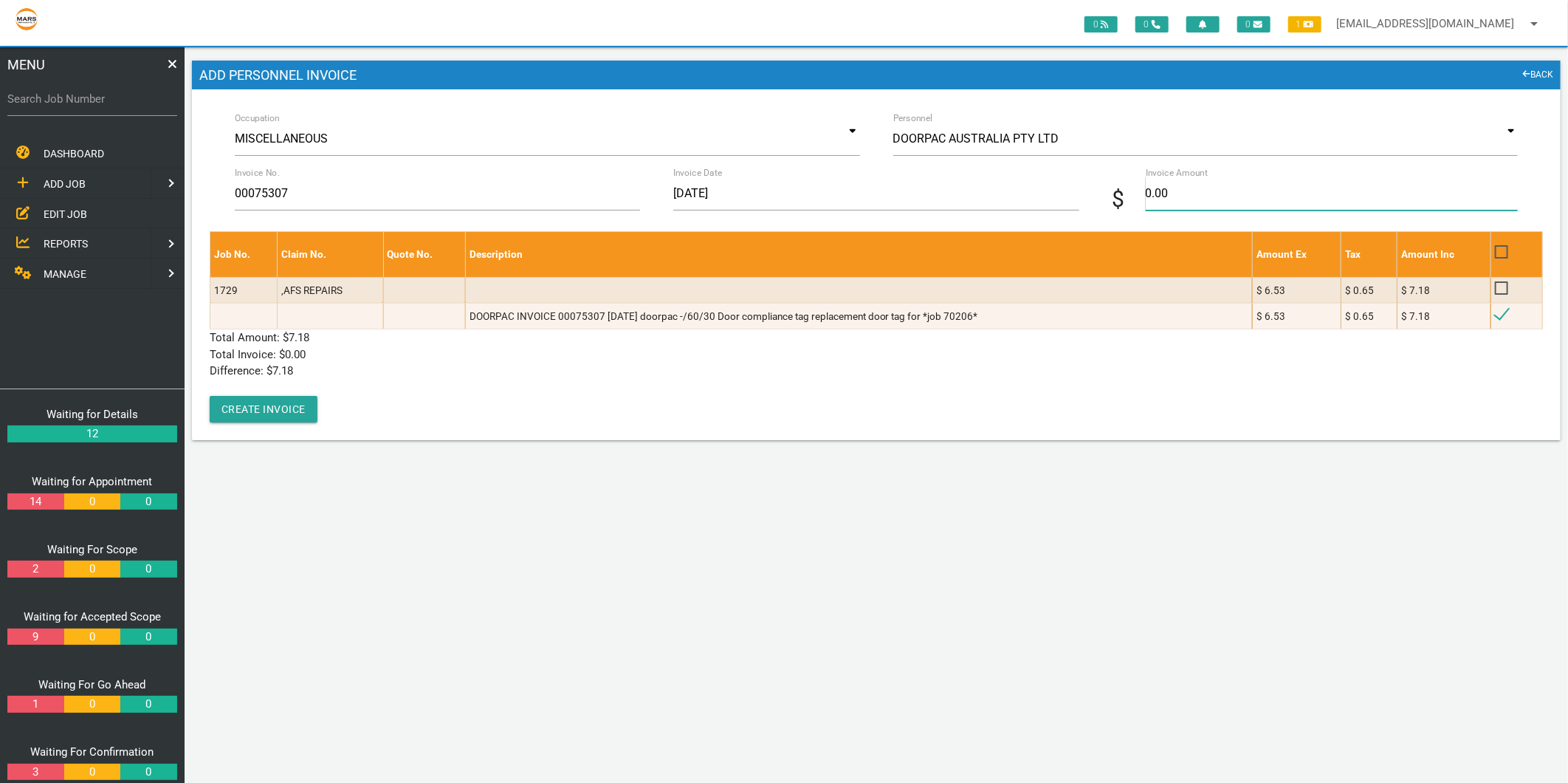
click at [1191, 190] on input "0.00" at bounding box center [1332, 193] width 372 height 34
type input "7.18"
click at [406, 366] on p "Difference: $ 7.18" at bounding box center [876, 371] width 1334 height 17
click at [275, 401] on button "Create Invoice" at bounding box center [264, 409] width 108 height 27
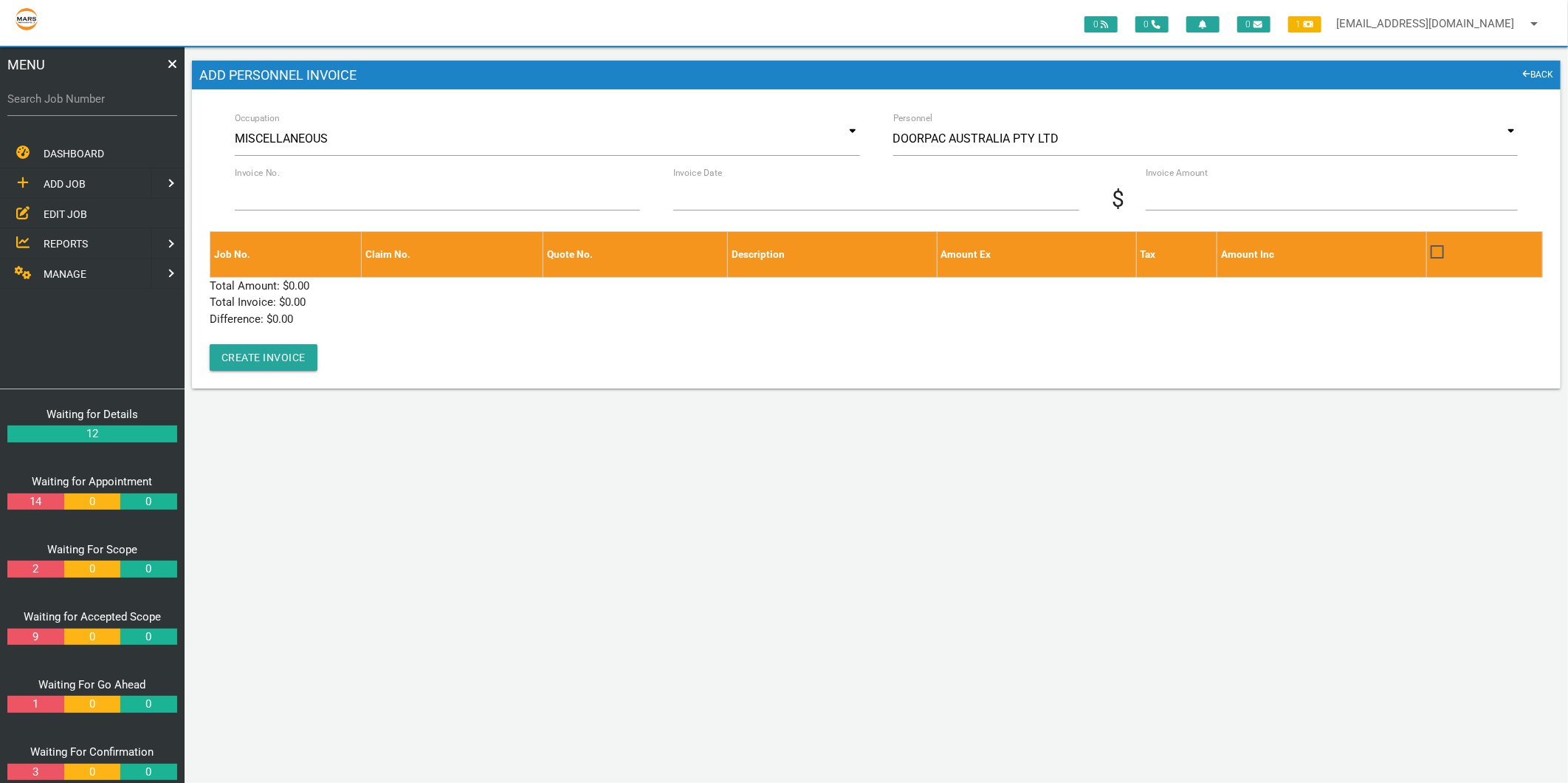
click at [38, 105] on label "Search Job Number" at bounding box center [92, 99] width 170 height 17
click at [38, 105] on input "Search Job Number" at bounding box center [92, 98] width 170 height 34
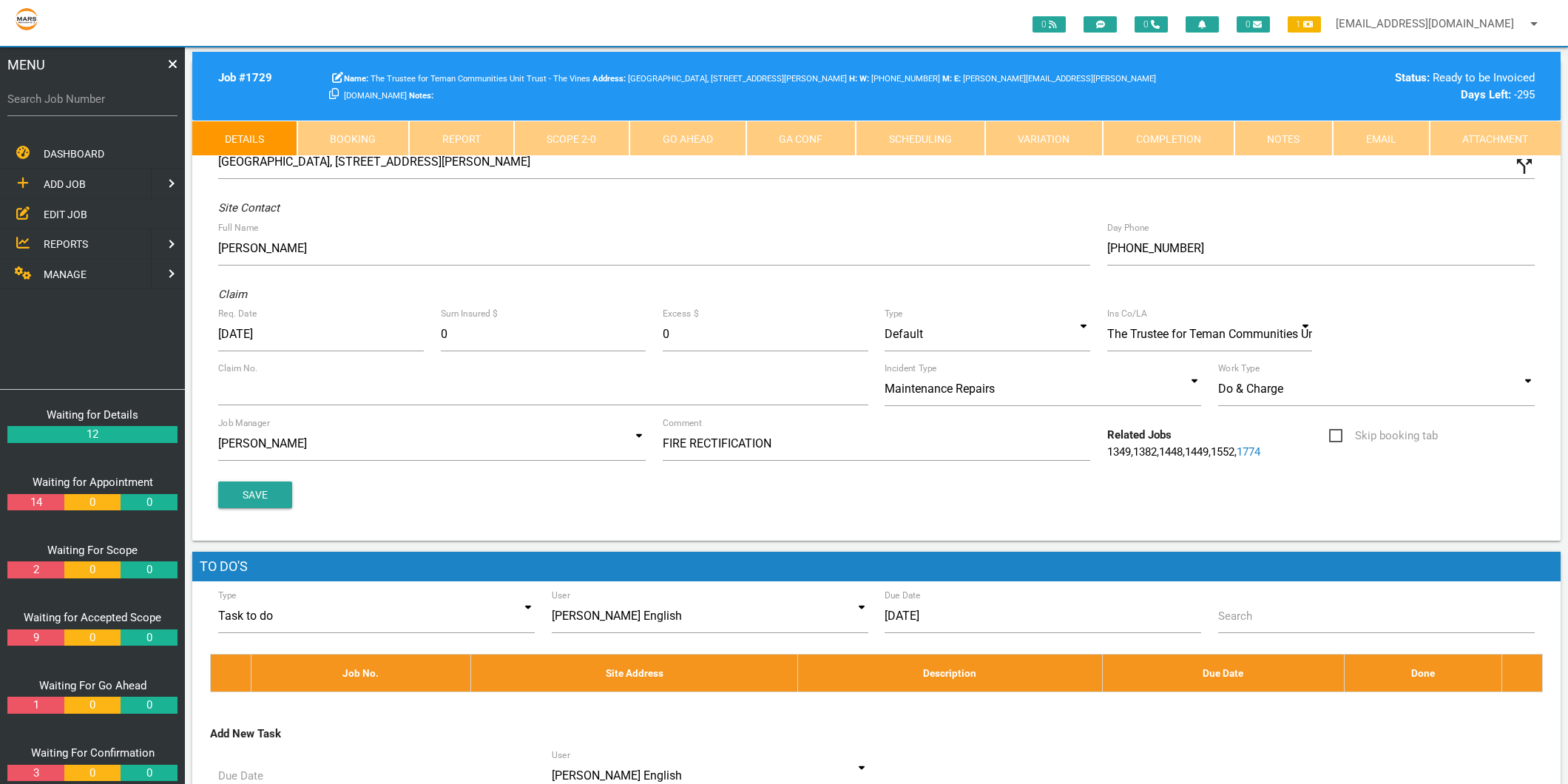
scroll to position [199, 0]
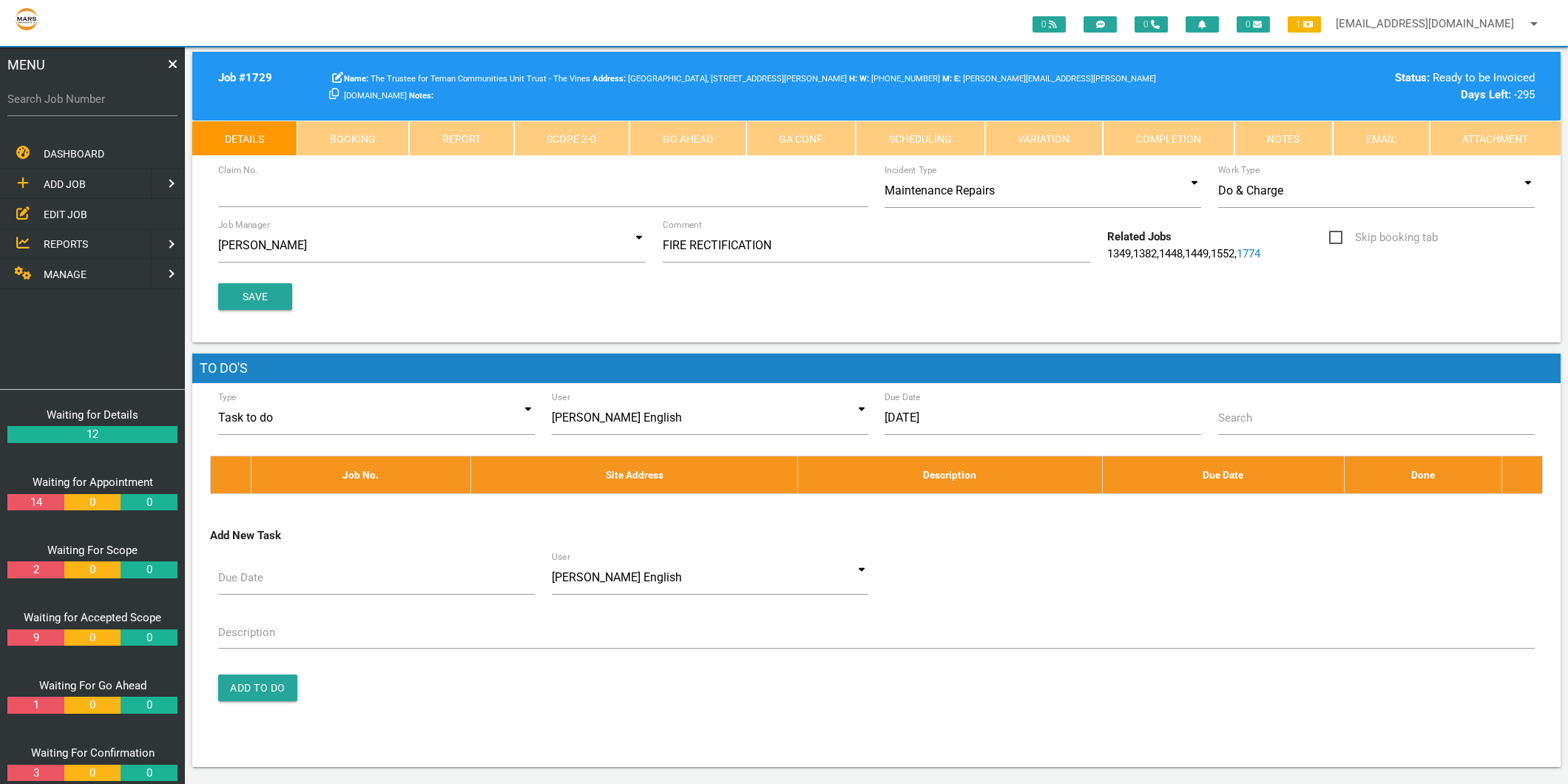
click at [69, 212] on span "EDIT JOB" at bounding box center [65, 214] width 43 height 12
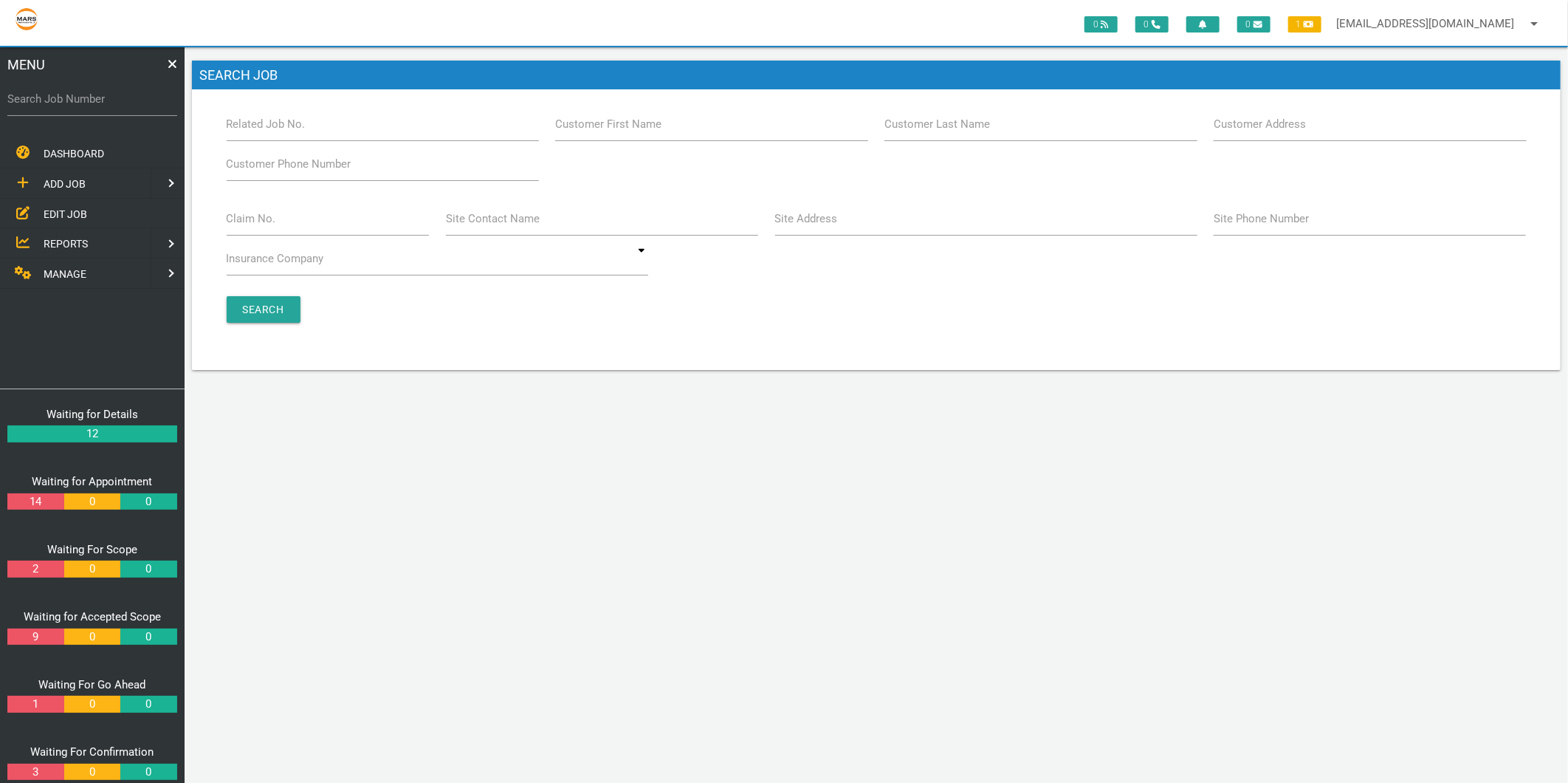
click at [77, 270] on span "MANAGE" at bounding box center [65, 274] width 42 height 12
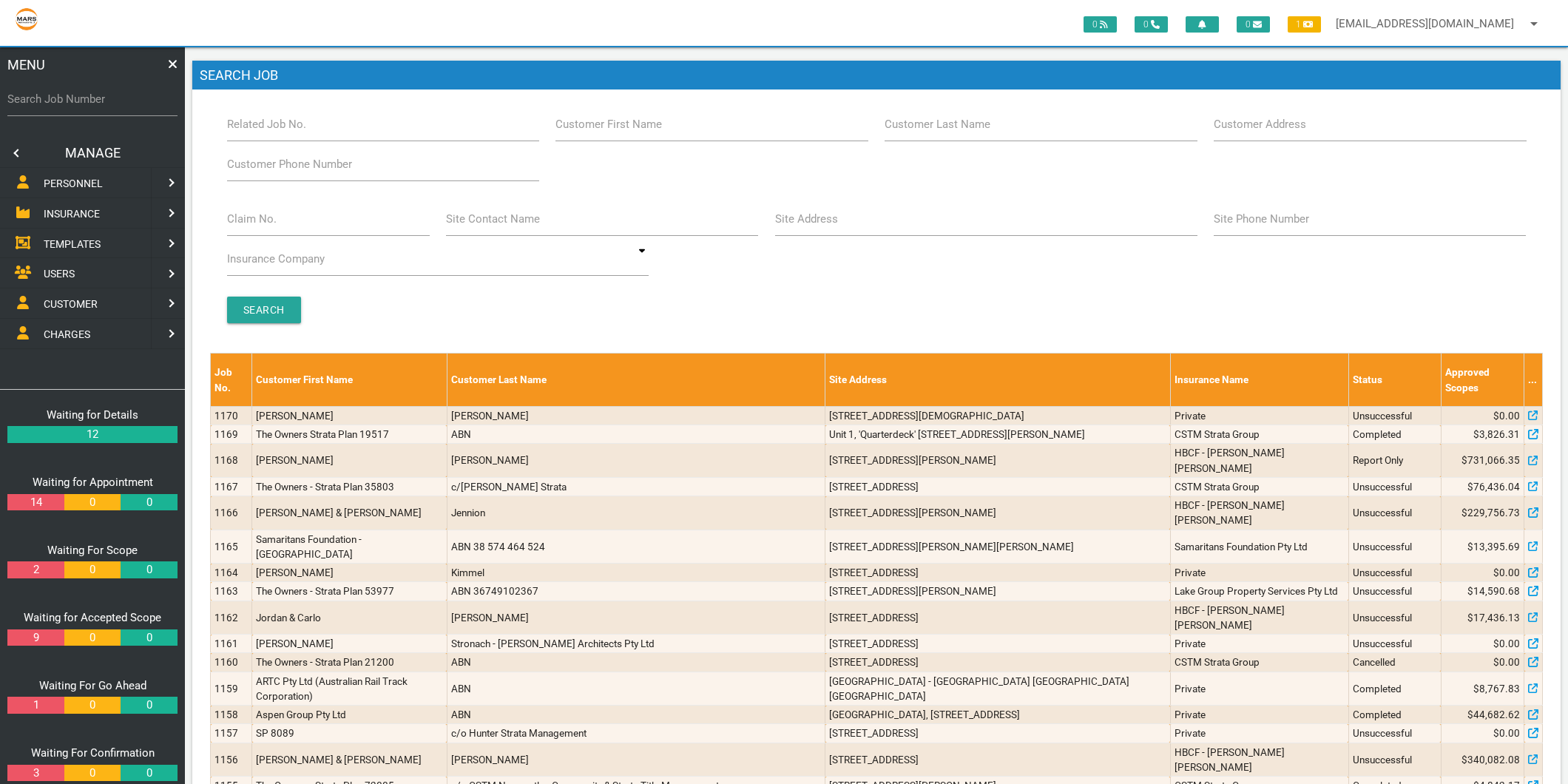
click at [87, 180] on span "PERSONNEL" at bounding box center [72, 183] width 59 height 12
click at [80, 202] on link "EDIT PERSONNEL" at bounding box center [92, 214] width 191 height 30
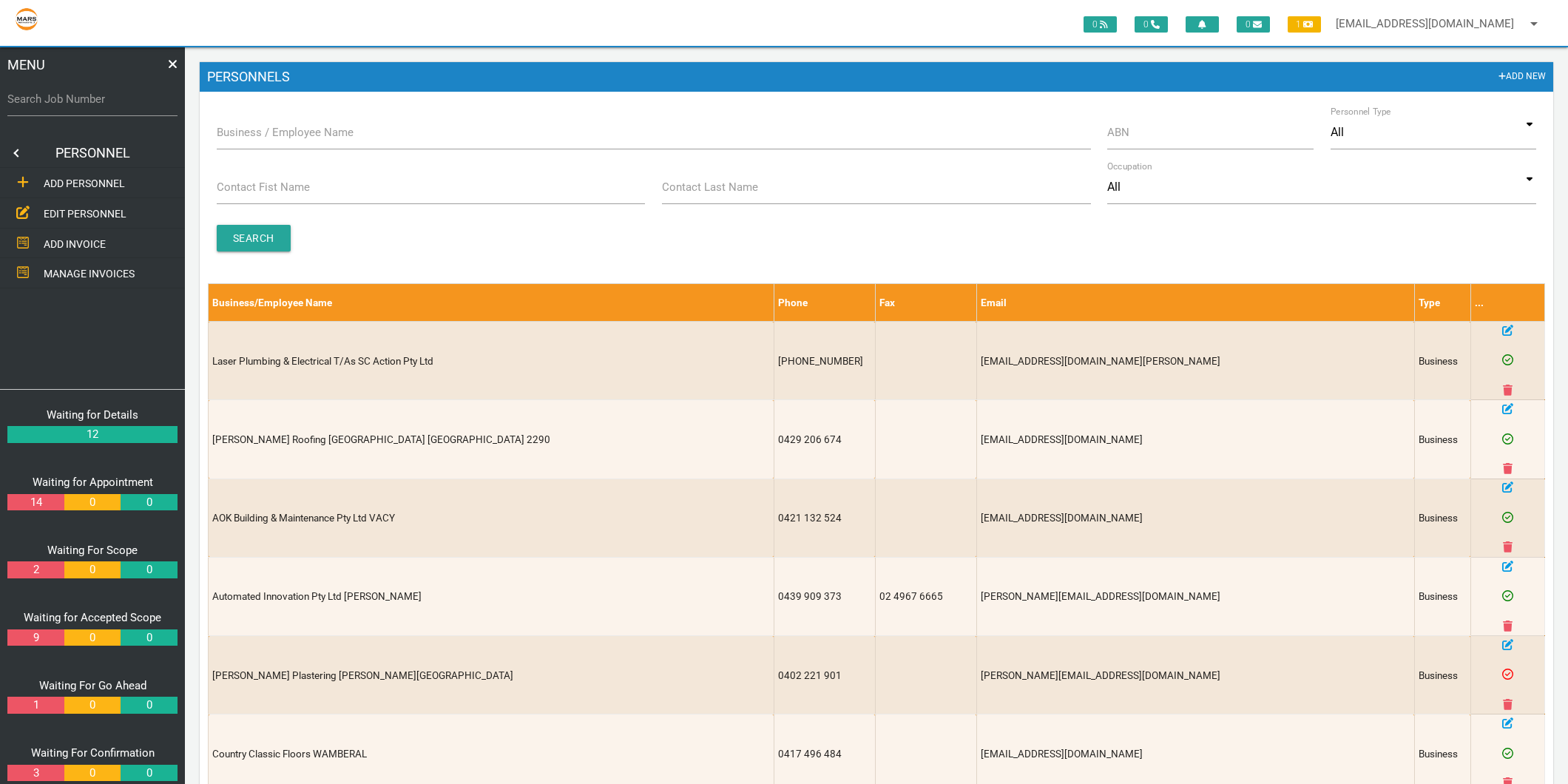
click at [256, 138] on label "Business / Employee Name" at bounding box center [285, 133] width 137 height 17
click at [256, 138] on input "Business / Employee Name" at bounding box center [653, 132] width 874 height 34
type input "doorpac"
click at [286, 244] on input "Search" at bounding box center [254, 238] width 74 height 27
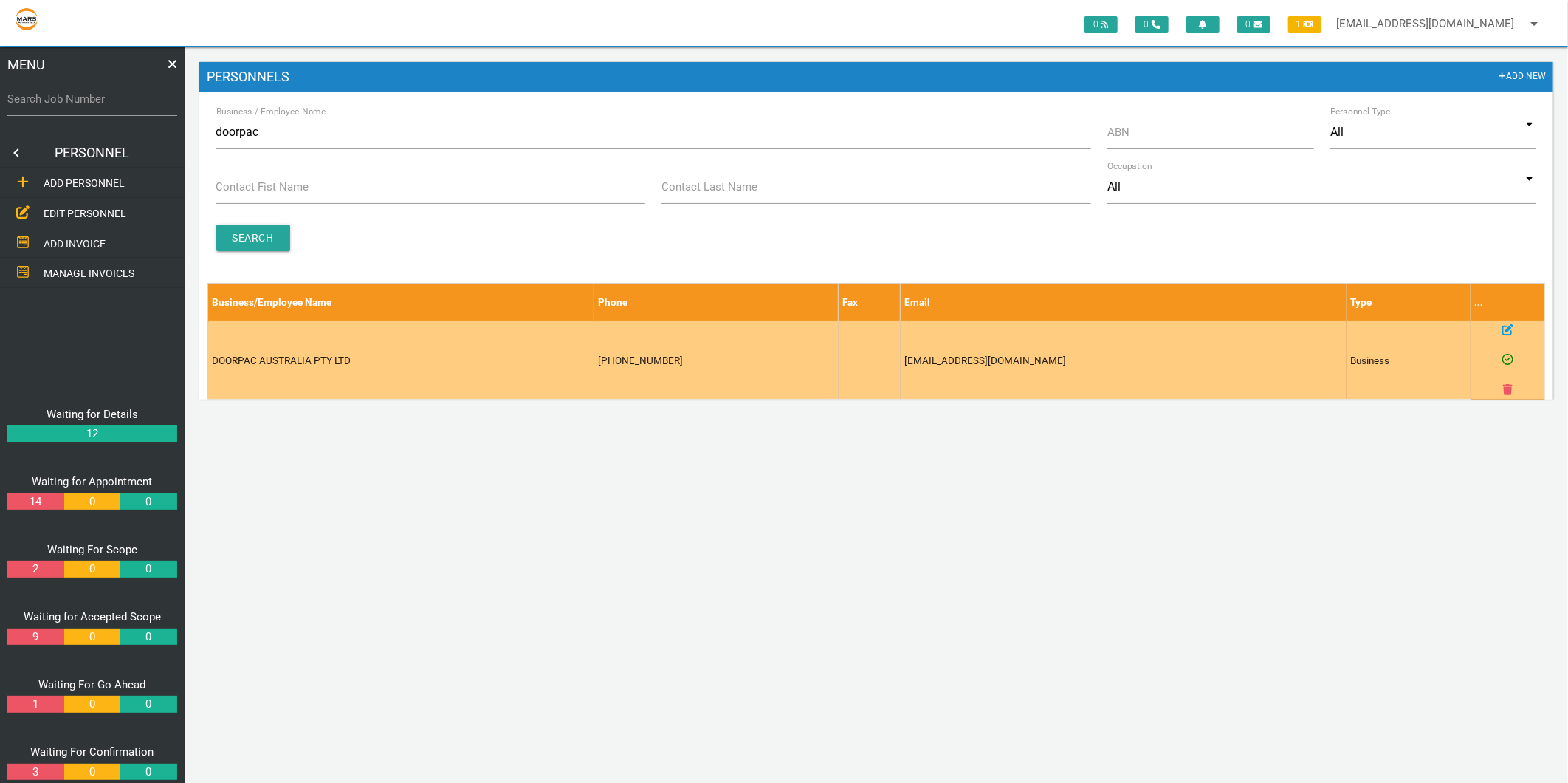
click at [1501, 334] on td at bounding box center [1507, 360] width 73 height 78
click at [1505, 328] on icon at bounding box center [1508, 330] width 11 height 11
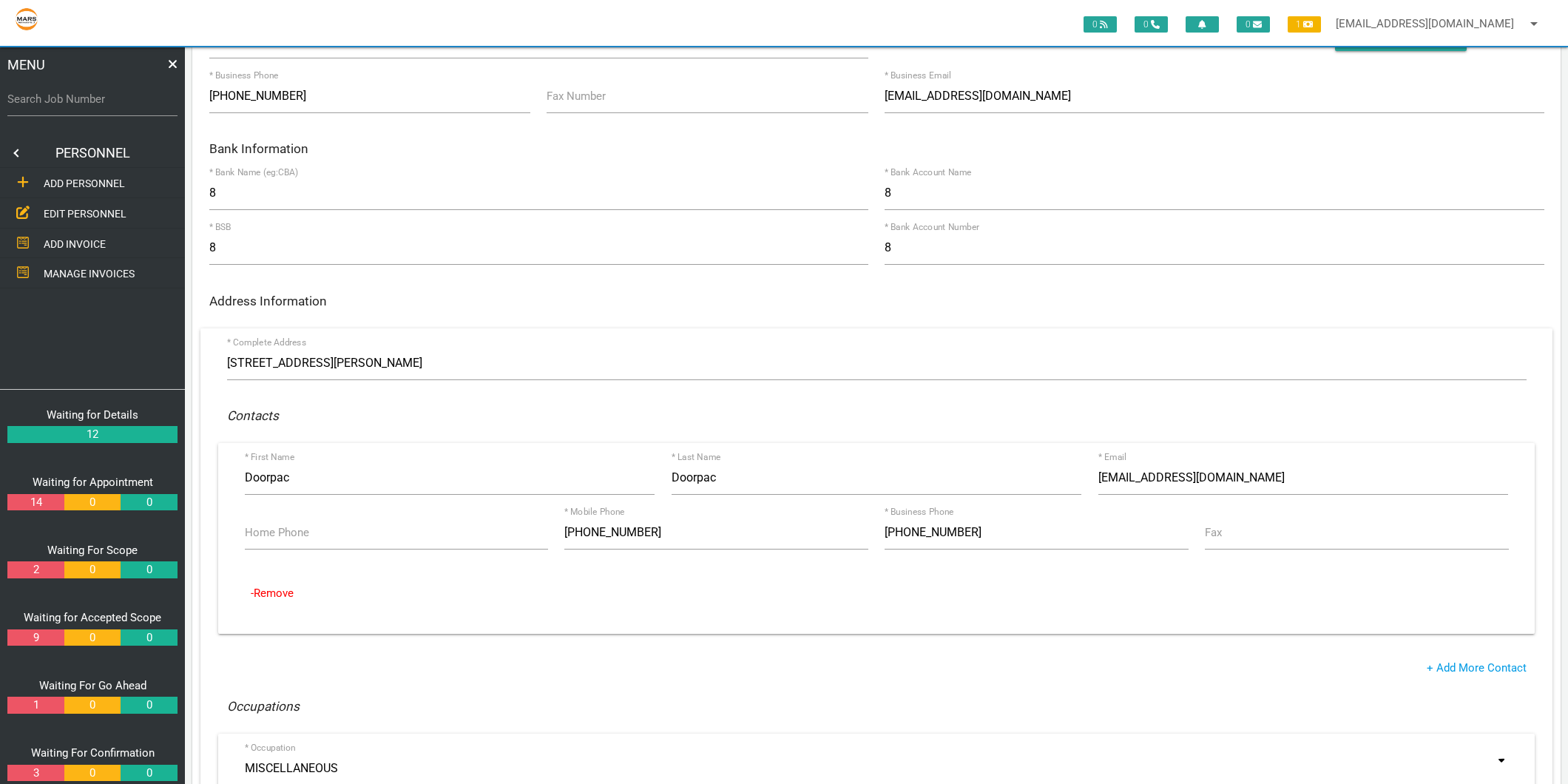
scroll to position [164, 0]
